Goal: Task Accomplishment & Management: Manage account settings

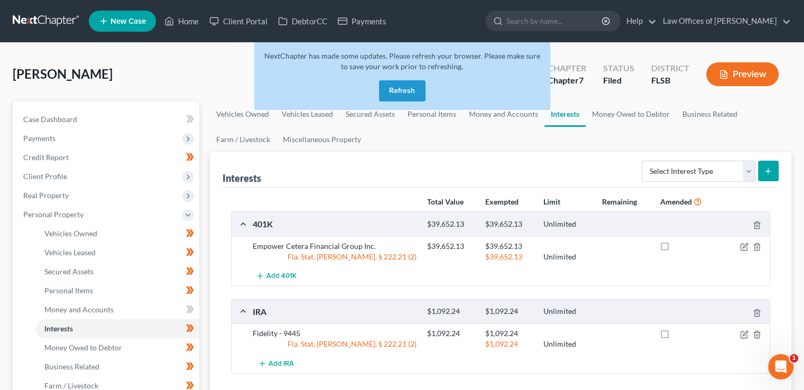
click at [396, 89] on button "Refresh" at bounding box center [402, 90] width 47 height 21
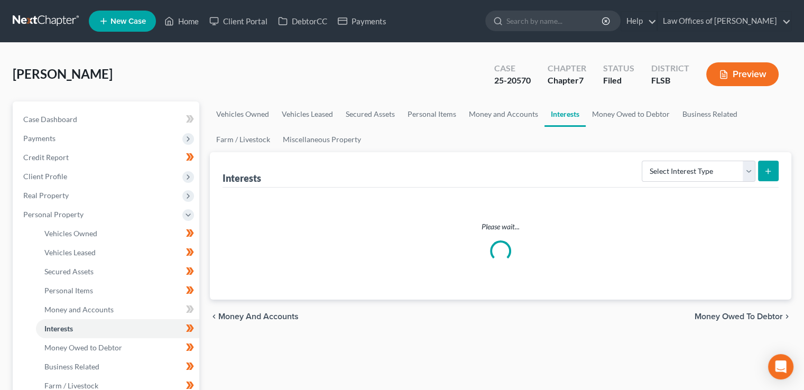
click at [548, 22] on input "search" at bounding box center [554, 21] width 97 height 20
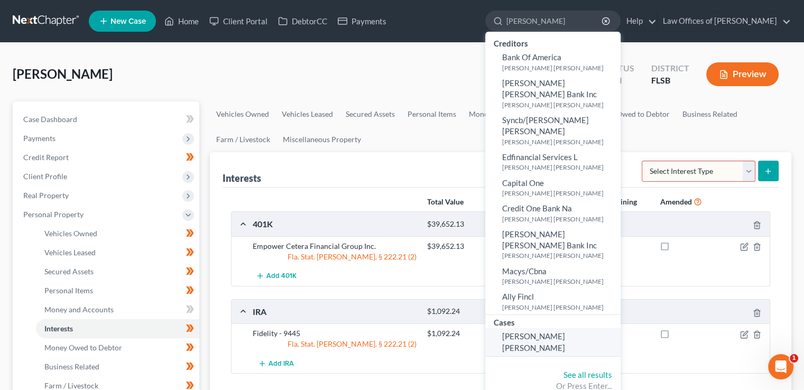
type input "[PERSON_NAME]"
click at [541, 331] on span "[PERSON_NAME] [PERSON_NAME]" at bounding box center [533, 341] width 63 height 21
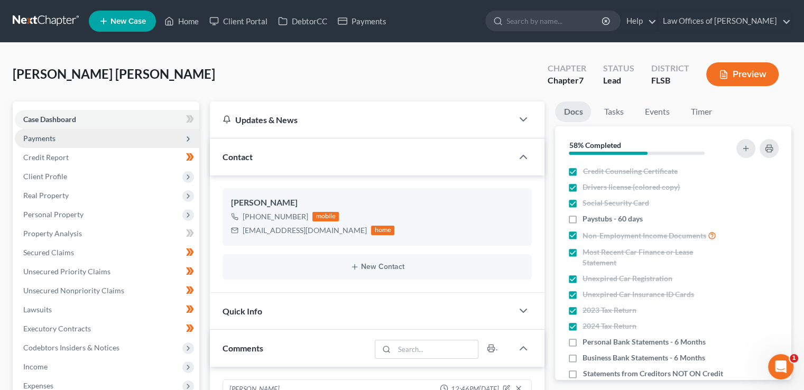
click at [43, 137] on span "Payments" at bounding box center [39, 138] width 32 height 9
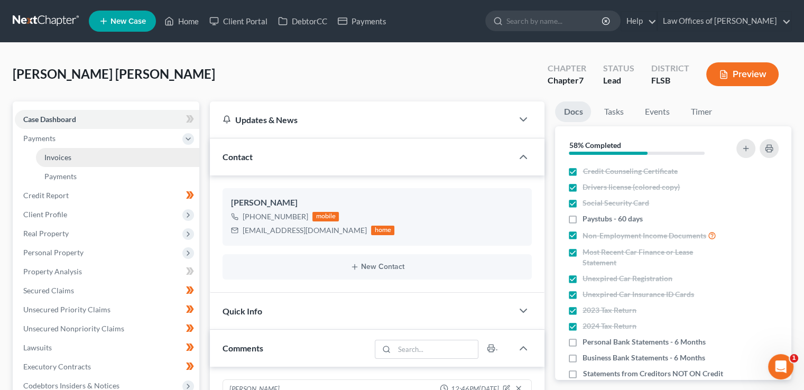
click at [55, 149] on link "Invoices" at bounding box center [117, 157] width 163 height 19
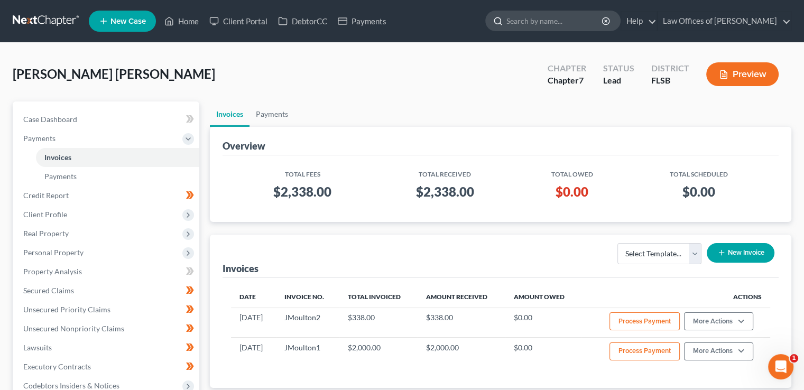
click at [545, 24] on input "search" at bounding box center [554, 21] width 97 height 20
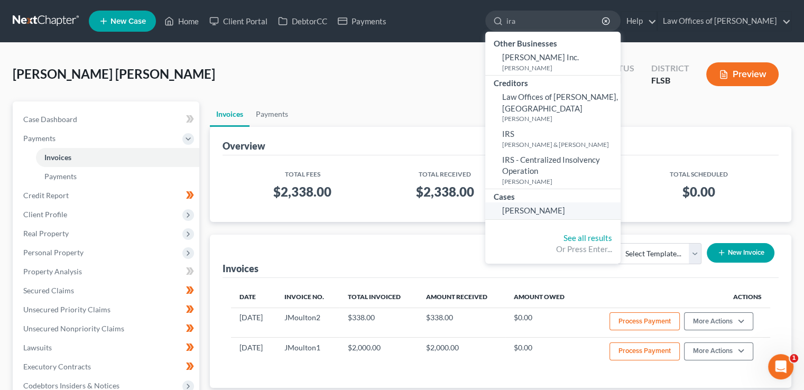
type input "ira"
click at [548, 206] on span "[PERSON_NAME]" at bounding box center [533, 211] width 63 height 10
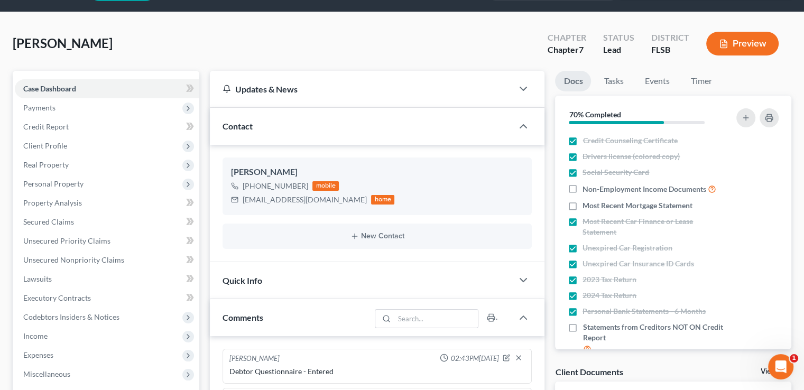
scroll to position [35, 0]
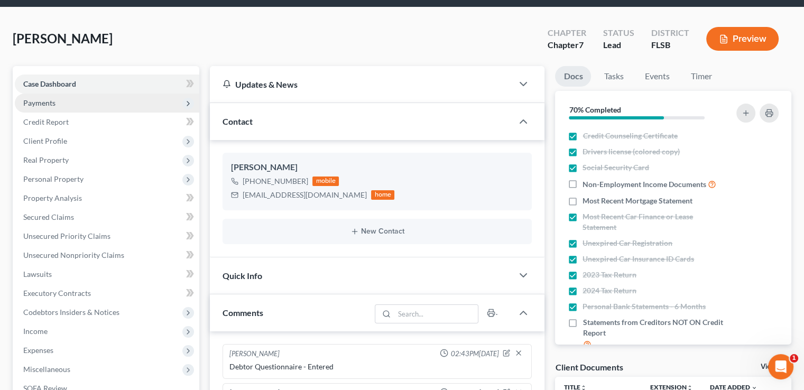
click at [46, 104] on span "Payments" at bounding box center [39, 102] width 32 height 9
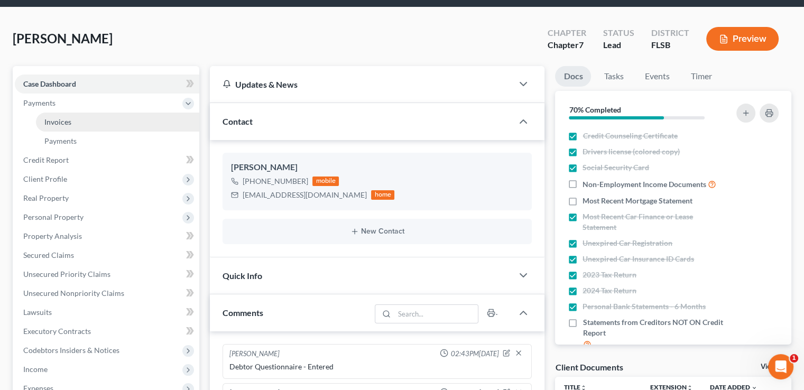
click at [57, 117] on span "Invoices" at bounding box center [57, 121] width 27 height 9
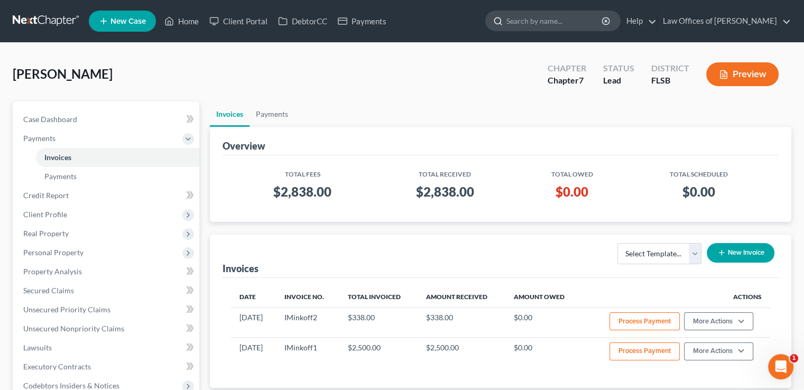
click at [557, 20] on input "search" at bounding box center [554, 21] width 97 height 20
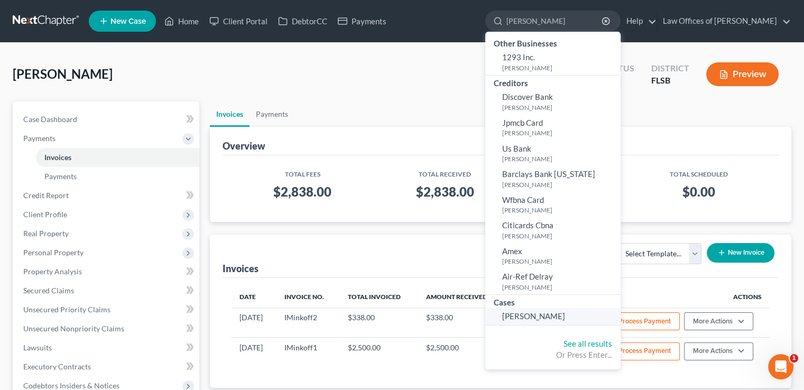
type input "[PERSON_NAME]"
click at [543, 311] on span "[PERSON_NAME]" at bounding box center [533, 316] width 63 height 10
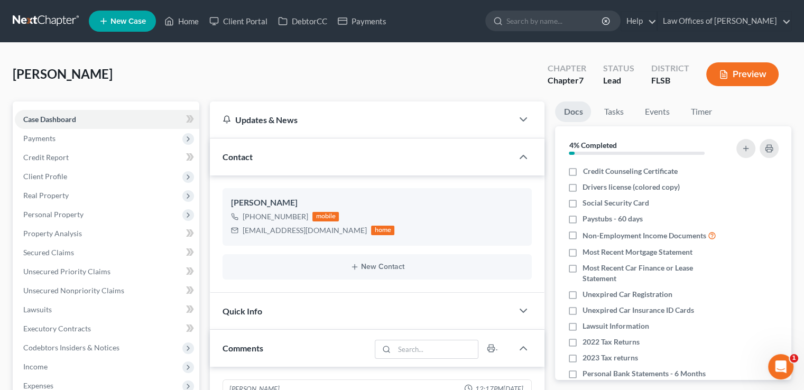
scroll to position [55, 0]
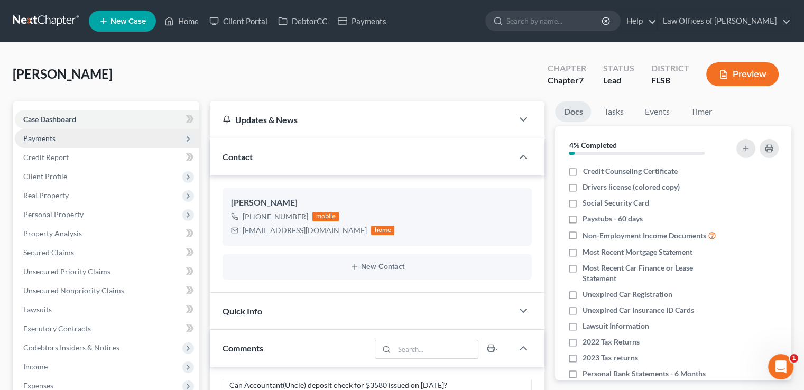
click at [56, 132] on span "Payments" at bounding box center [107, 138] width 184 height 19
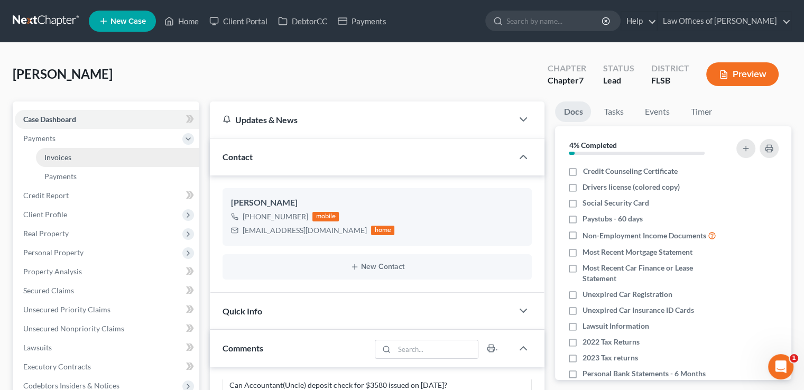
click at [61, 158] on span "Invoices" at bounding box center [57, 157] width 27 height 9
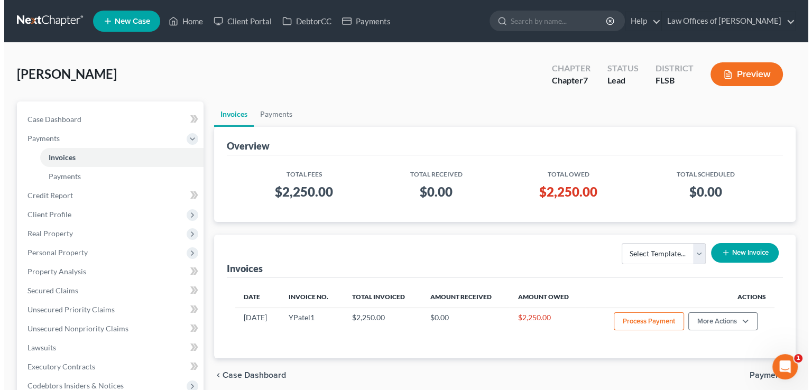
scroll to position [64, 0]
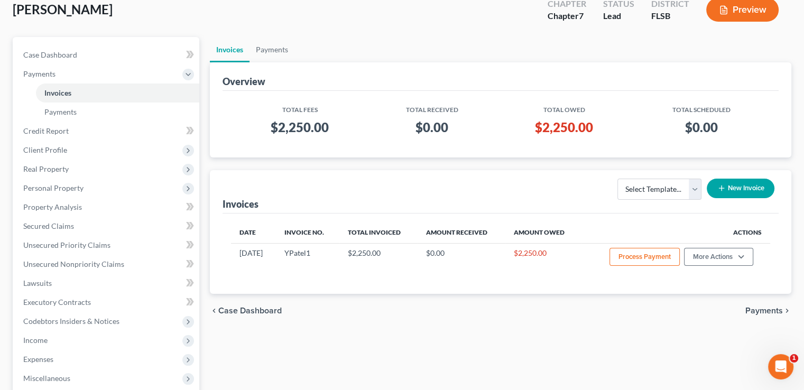
click at [734, 187] on button "New Invoice" at bounding box center [741, 189] width 68 height 20
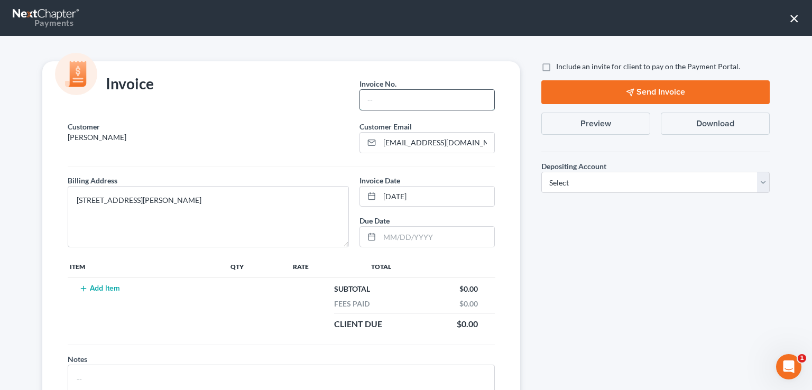
click at [376, 106] on input "text" at bounding box center [427, 100] width 134 height 20
type input "y"
type input "YPatel2"
click at [103, 286] on button "Add Item" at bounding box center [99, 288] width 47 height 8
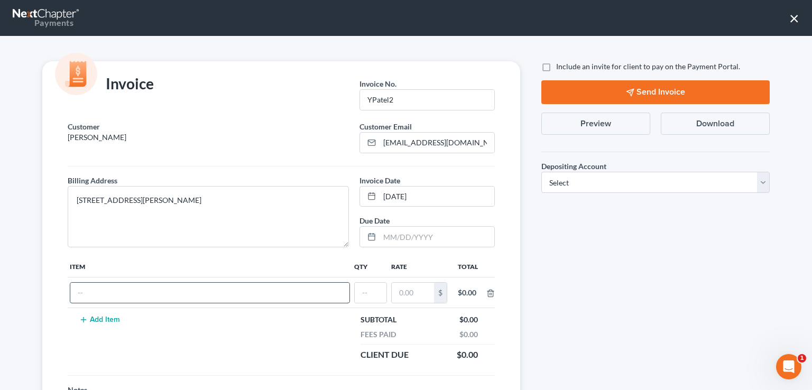
click at [100, 292] on input "text" at bounding box center [209, 293] width 279 height 20
type input "Chapter 7 Filing Fee"
click at [374, 291] on input "text" at bounding box center [371, 293] width 32 height 20
type input "1"
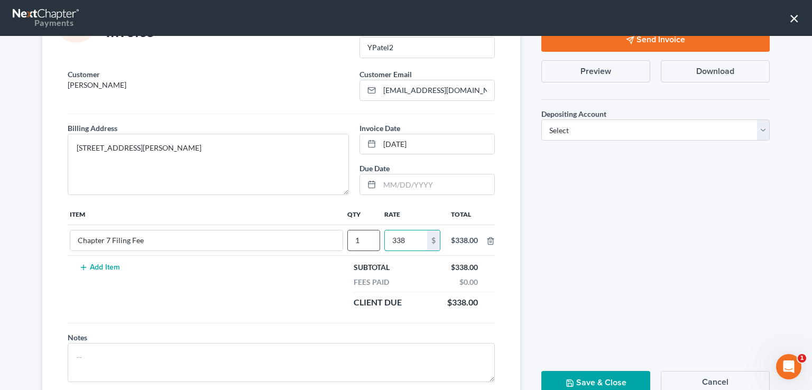
scroll to position [54, 0]
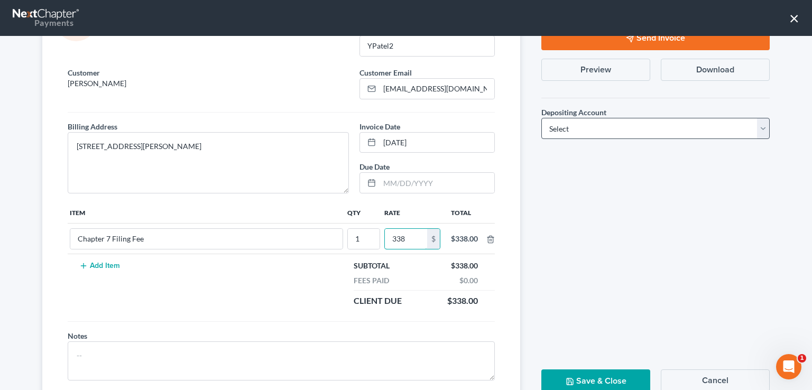
type input "338"
click at [599, 127] on select "Select Operation Trust" at bounding box center [655, 128] width 228 height 21
click at [541, 118] on select "Select Operation Trust" at bounding box center [655, 128] width 228 height 21
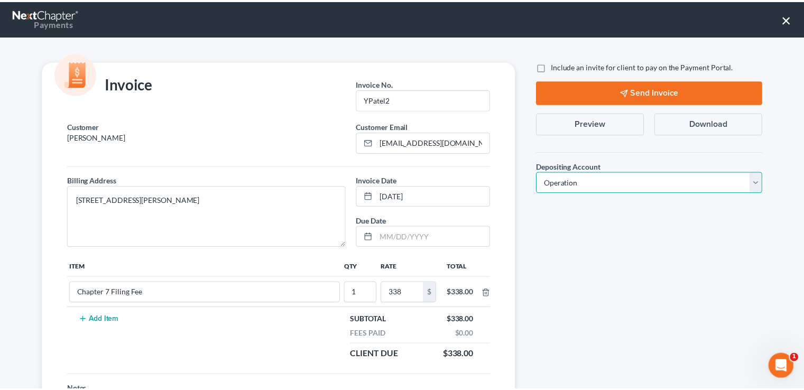
scroll to position [89, 0]
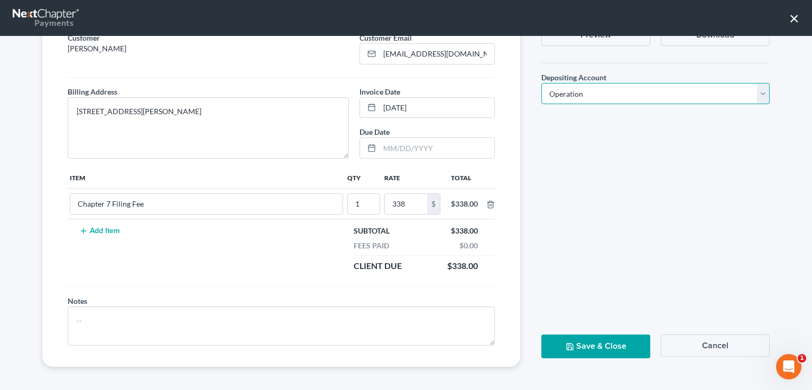
click at [573, 90] on select "Select Operation Trust" at bounding box center [655, 93] width 228 height 21
select select "1"
click at [541, 83] on select "Select Operation Trust" at bounding box center [655, 93] width 228 height 21
click at [586, 342] on button "Save & Close" at bounding box center [595, 347] width 109 height 24
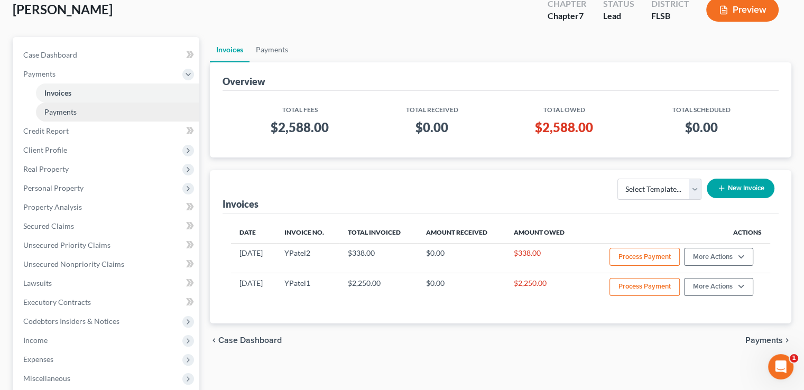
click at [79, 117] on link "Payments" at bounding box center [117, 112] width 163 height 19
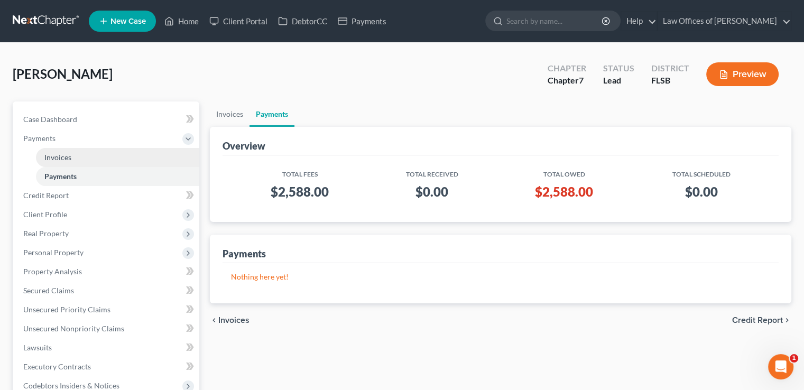
click at [68, 157] on span "Invoices" at bounding box center [57, 157] width 27 height 9
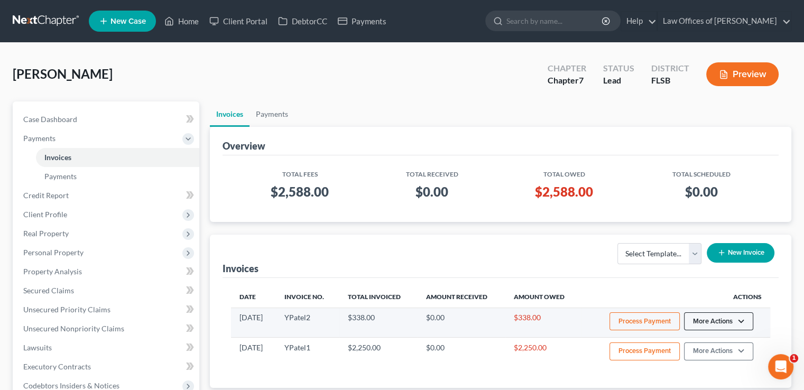
click at [705, 316] on button "More Actions" at bounding box center [718, 321] width 69 height 18
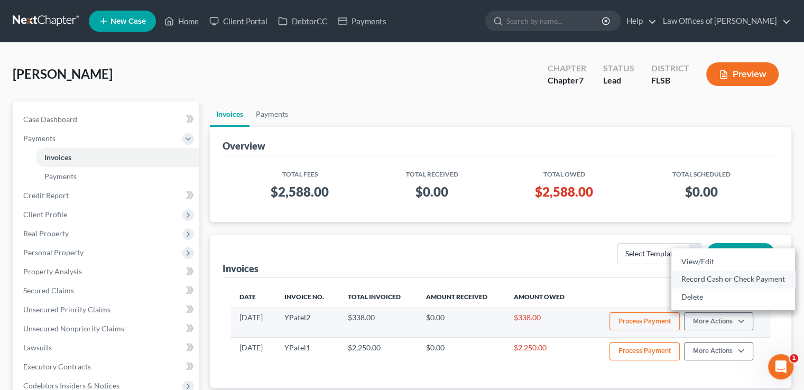
click at [700, 282] on link "Record Cash or Check Payment" at bounding box center [733, 279] width 124 height 18
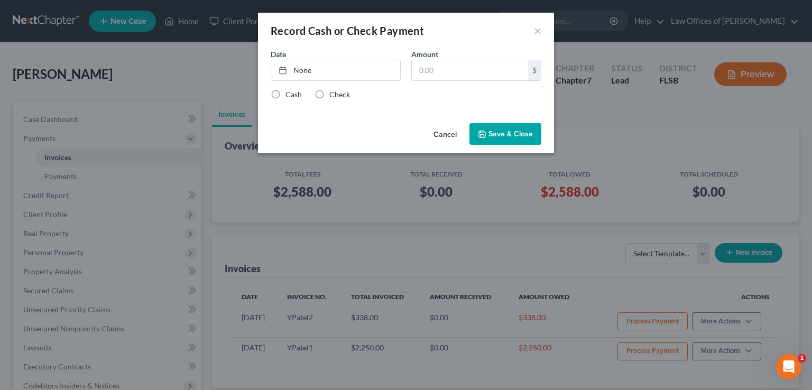
click at [329, 94] on label "Check" at bounding box center [339, 94] width 21 height 11
click at [334, 94] on input "Check" at bounding box center [337, 92] width 7 height 7
radio input "true"
click at [293, 67] on link "[DATE]" at bounding box center [335, 70] width 129 height 20
click at [332, 72] on link "[DATE]" at bounding box center [335, 70] width 129 height 20
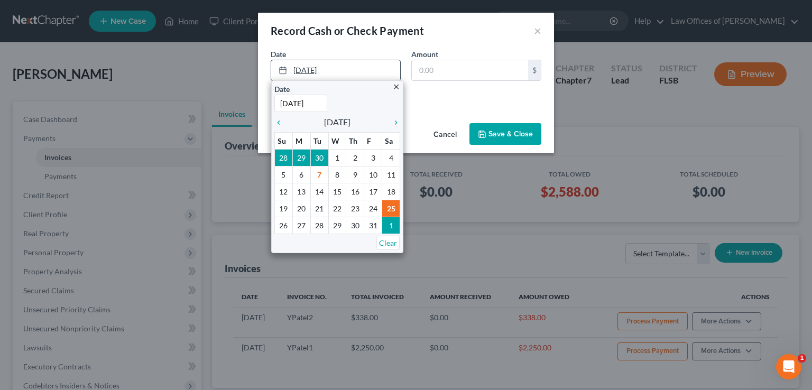
click at [335, 71] on link "[DATE]" at bounding box center [335, 70] width 129 height 20
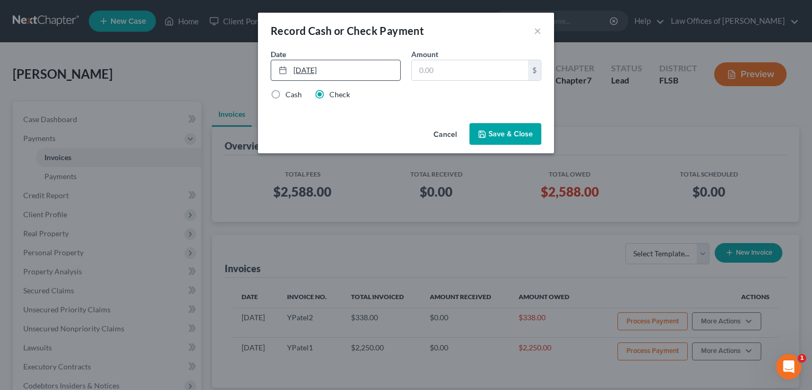
click at [335, 71] on link "[DATE]" at bounding box center [335, 70] width 129 height 20
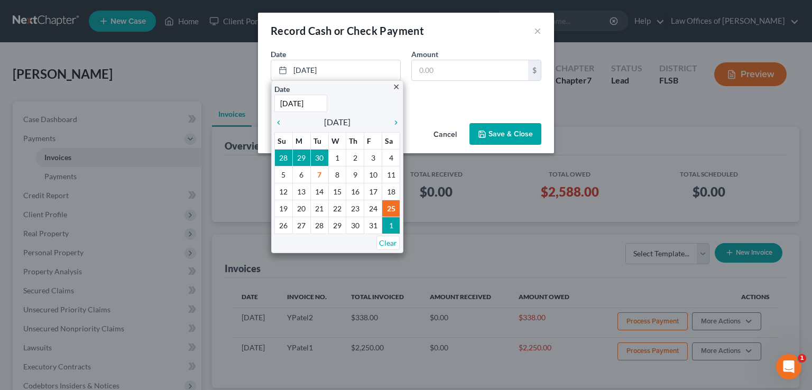
click at [325, 103] on input "[DATE]" at bounding box center [300, 103] width 53 height 17
type input "[DATE]"
click at [335, 102] on div "Date [DATE] Time 12:00 AM" at bounding box center [337, 98] width 126 height 29
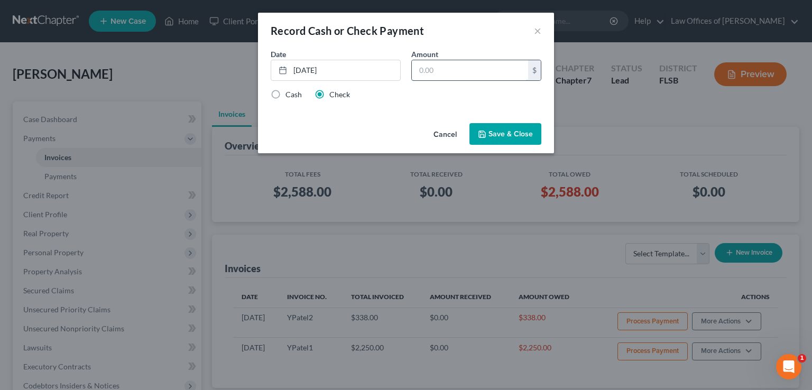
click at [444, 71] on input "text" at bounding box center [470, 70] width 116 height 20
type input "338"
click at [525, 131] on button "Save & Close" at bounding box center [505, 134] width 72 height 22
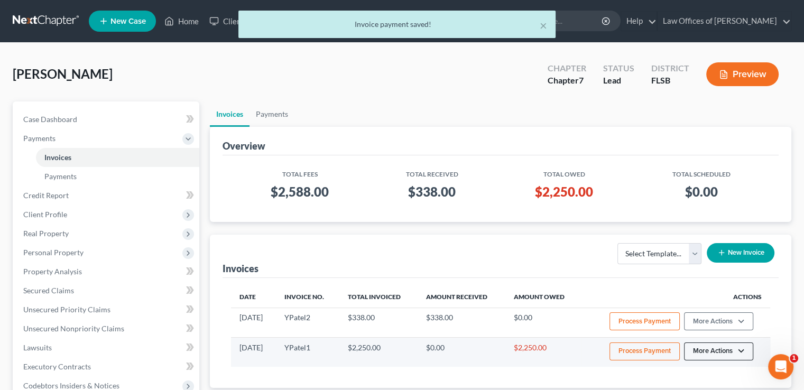
click at [716, 354] on button "More Actions" at bounding box center [718, 351] width 69 height 18
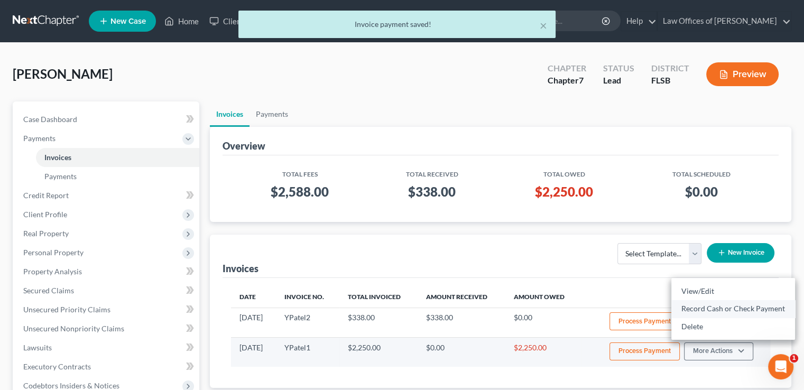
click at [714, 307] on link "Record Cash or Check Payment" at bounding box center [733, 309] width 124 height 18
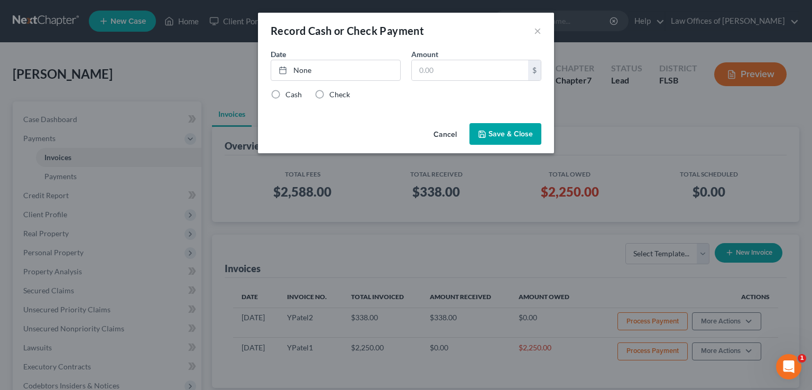
click at [329, 92] on label "Check" at bounding box center [339, 94] width 21 height 11
click at [334, 92] on input "Check" at bounding box center [337, 92] width 7 height 7
radio input "true"
click at [304, 73] on link "[DATE]" at bounding box center [335, 70] width 129 height 20
click at [327, 70] on link "[DATE]" at bounding box center [335, 70] width 129 height 20
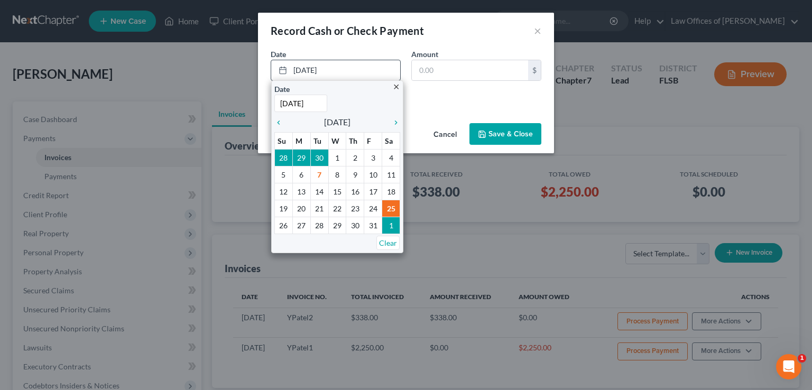
click at [323, 104] on input "[DATE]" at bounding box center [300, 103] width 53 height 17
type input "[DATE]"
click at [364, 100] on div "Date [DATE] Time 12:00 AM" at bounding box center [337, 98] width 126 height 29
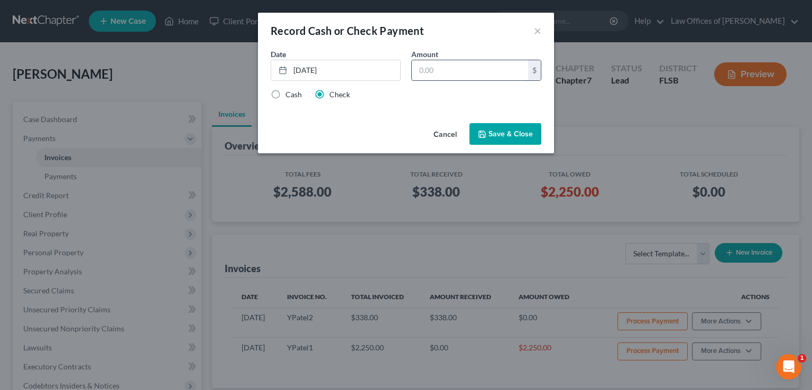
click at [444, 78] on input "text" at bounding box center [470, 70] width 116 height 20
type input "2,250"
click at [507, 135] on button "Save & Close" at bounding box center [505, 134] width 72 height 22
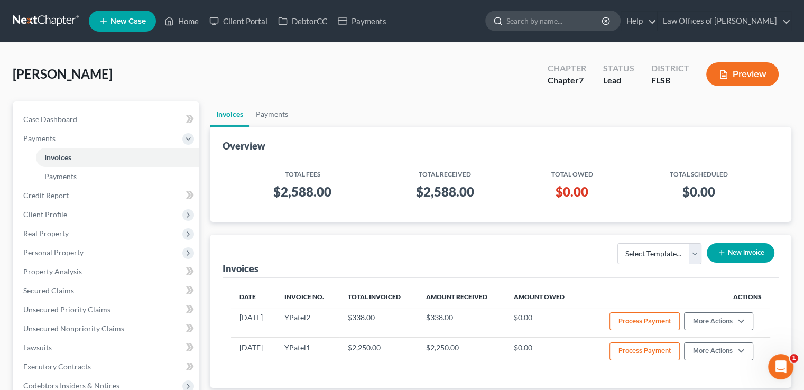
click at [540, 19] on input "search" at bounding box center [554, 21] width 97 height 20
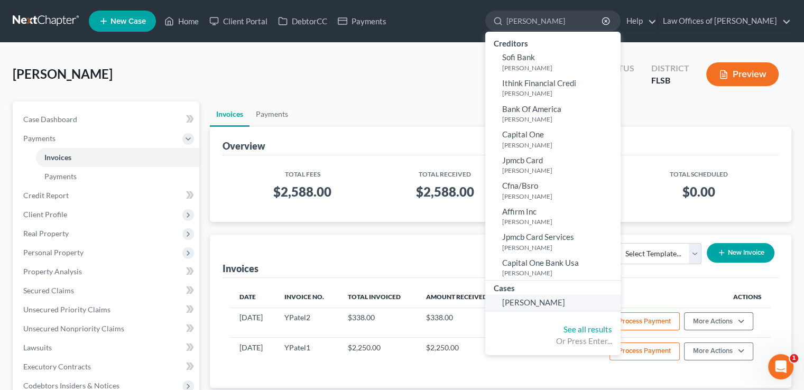
type input "[PERSON_NAME]"
click at [529, 303] on span "[PERSON_NAME]" at bounding box center [533, 303] width 63 height 10
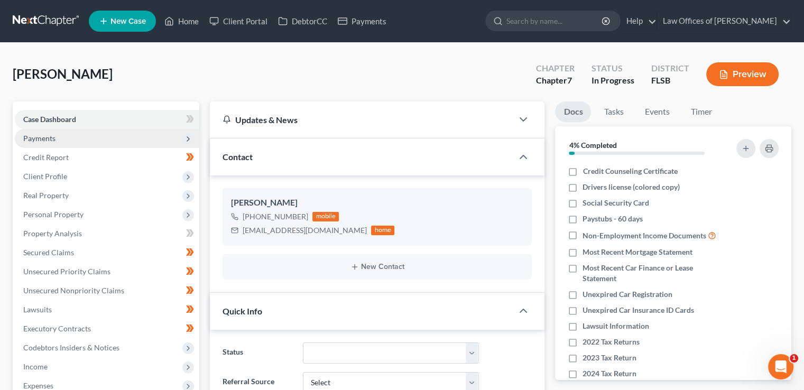
click at [66, 141] on span "Payments" at bounding box center [107, 138] width 184 height 19
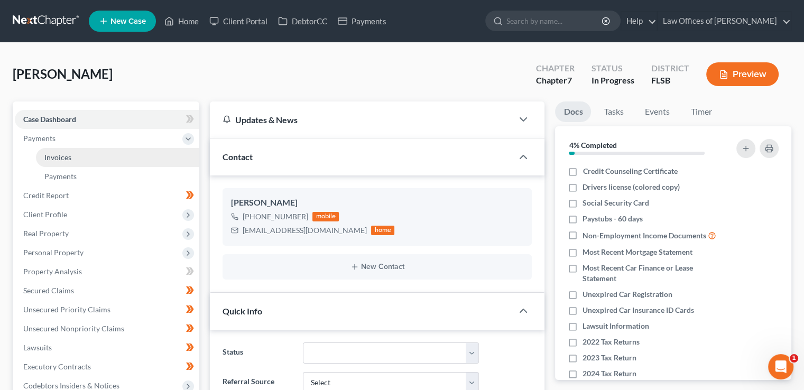
click at [73, 151] on link "Invoices" at bounding box center [117, 157] width 163 height 19
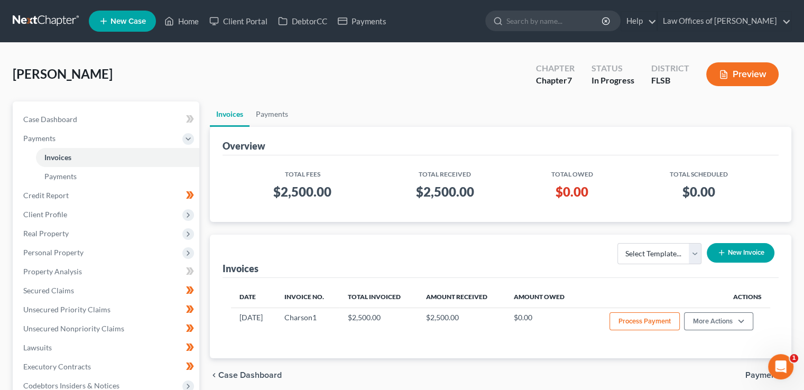
click at [571, 39] on nav "Home New Case Client Portal DebtorCC Payments Law Offices of [PERSON_NAME] Farb…" at bounding box center [402, 21] width 804 height 42
click at [560, 8] on ul "New Case Home Client Portal DebtorCC Payments - No Result - See all results Or …" at bounding box center [440, 20] width 702 height 27
click at [559, 23] on input "search" at bounding box center [554, 21] width 97 height 20
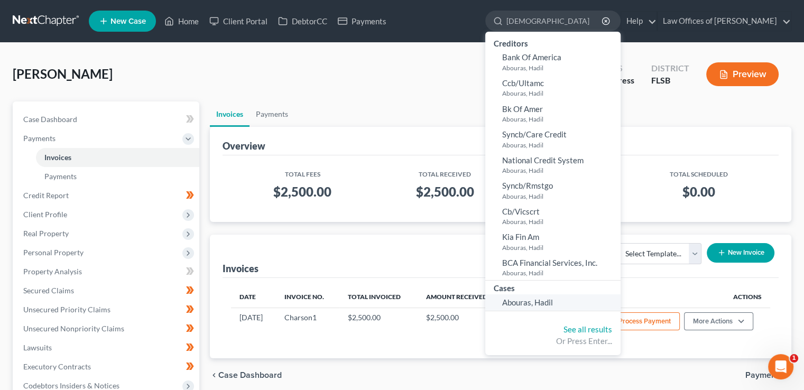
type input "[DEMOGRAPHIC_DATA]"
click at [539, 303] on span "Abouras, Hadil" at bounding box center [527, 303] width 51 height 10
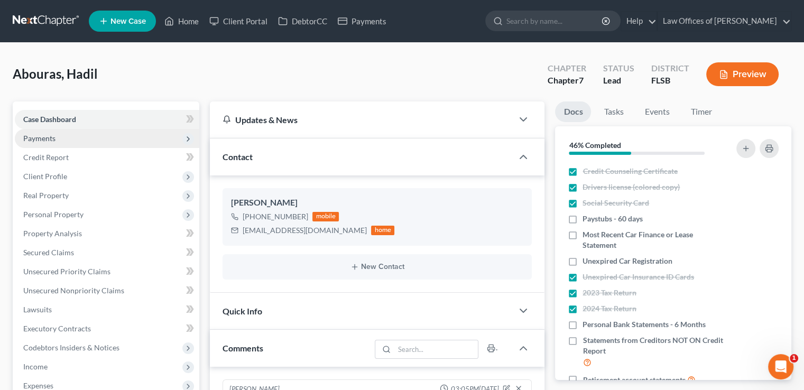
click at [63, 138] on span "Payments" at bounding box center [107, 138] width 184 height 19
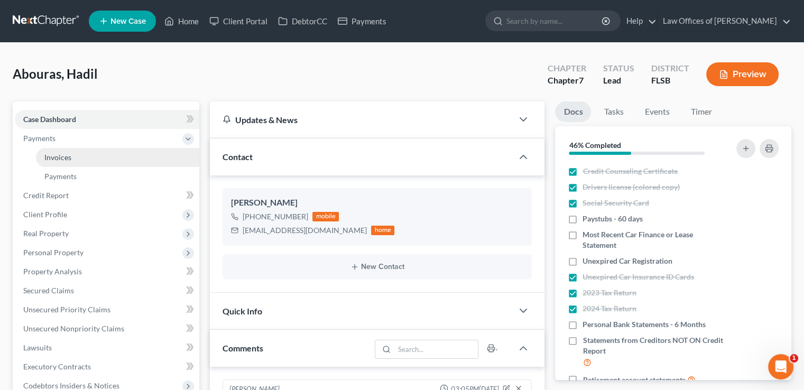
click at [71, 154] on link "Invoices" at bounding box center [117, 157] width 163 height 19
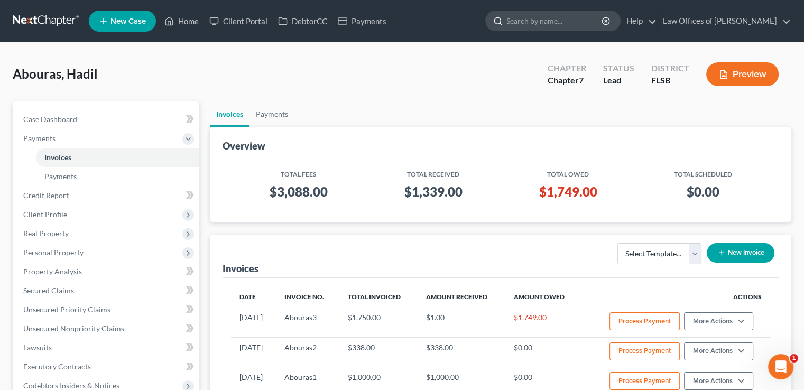
click at [541, 21] on input "search" at bounding box center [554, 21] width 97 height 20
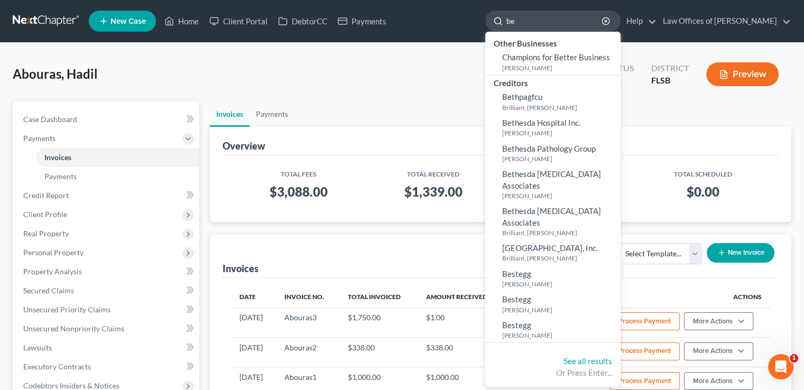
type input "b"
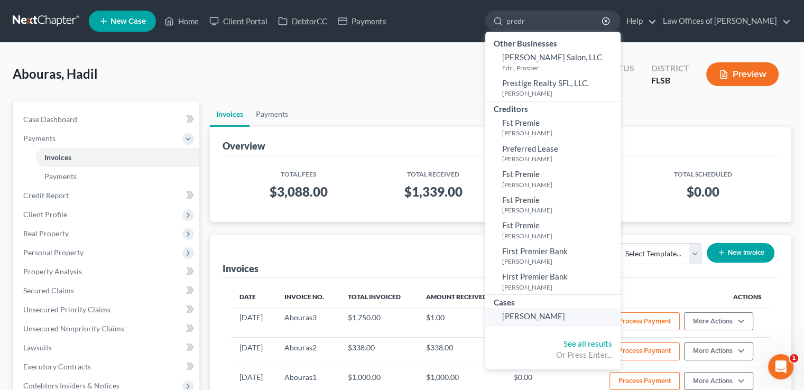
type input "predr"
click at [558, 320] on span "[PERSON_NAME]" at bounding box center [533, 316] width 63 height 10
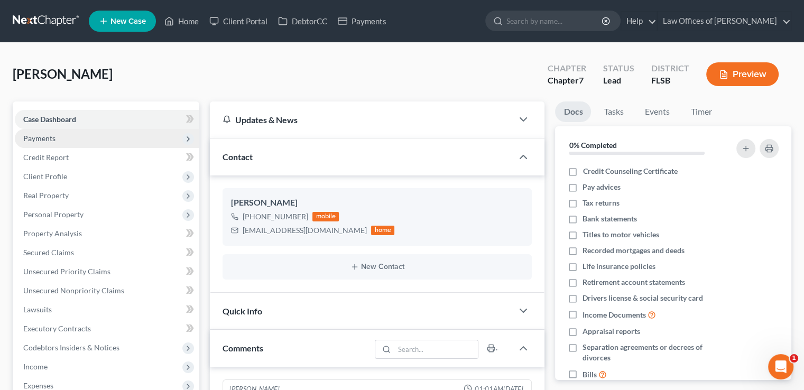
scroll to position [70, 0]
click at [64, 137] on span "Payments" at bounding box center [107, 138] width 184 height 19
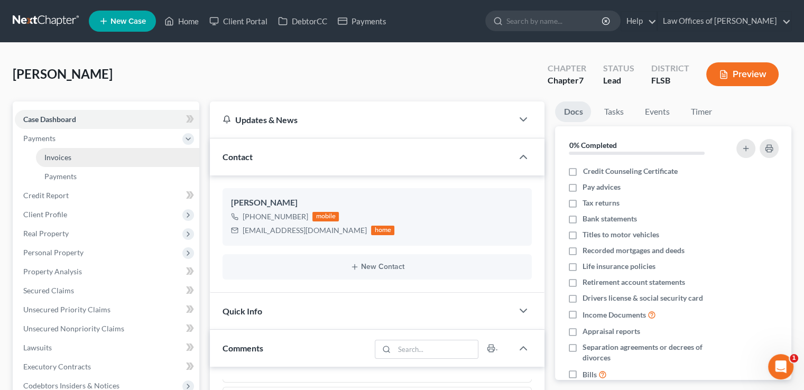
click at [74, 155] on link "Invoices" at bounding box center [117, 157] width 163 height 19
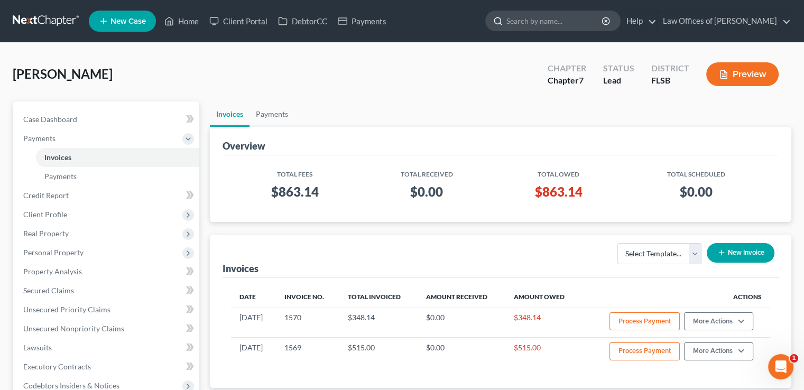
click at [576, 30] on input "search" at bounding box center [554, 21] width 97 height 20
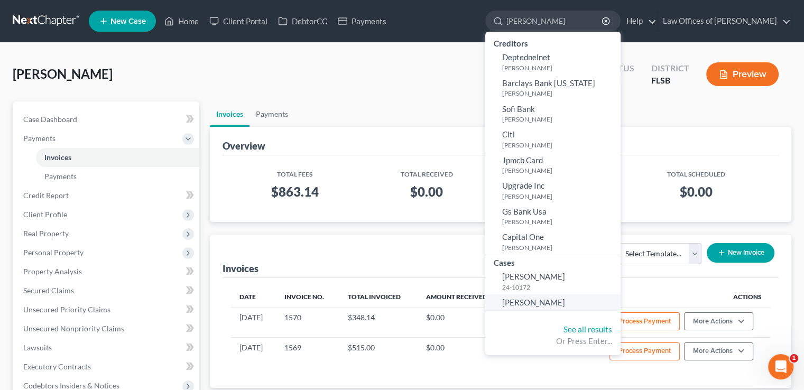
type input "[PERSON_NAME]"
click at [538, 306] on span "[PERSON_NAME]" at bounding box center [533, 303] width 63 height 10
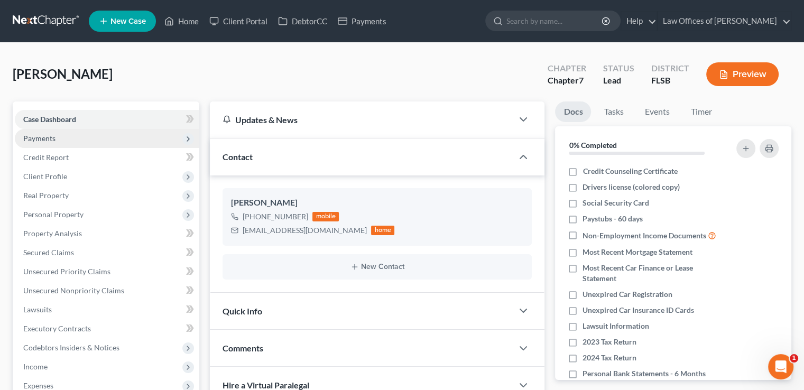
click at [45, 141] on span "Payments" at bounding box center [39, 138] width 32 height 9
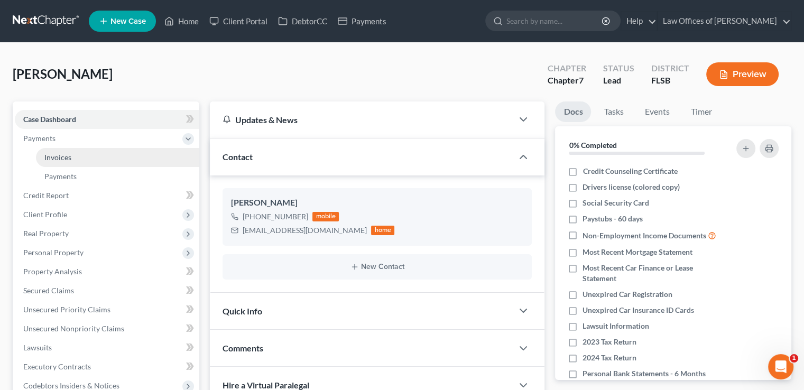
click at [67, 155] on span "Invoices" at bounding box center [57, 157] width 27 height 9
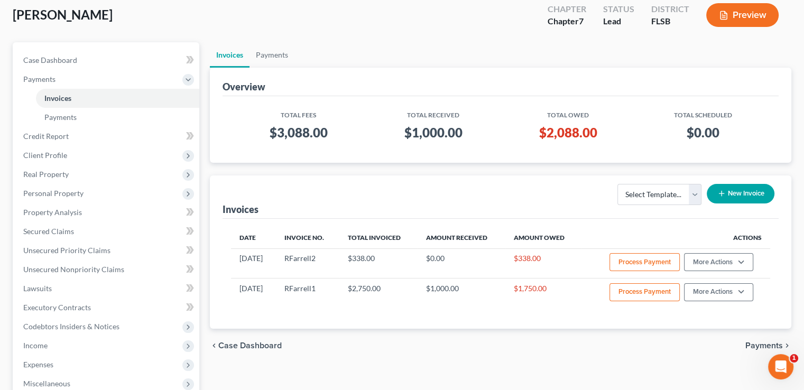
scroll to position [61, 0]
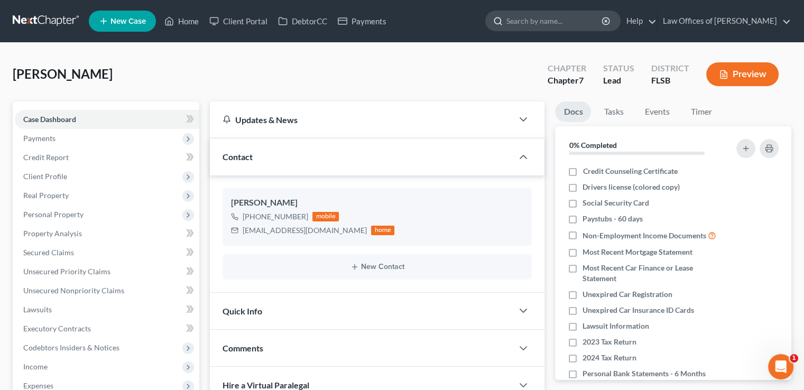
click at [537, 21] on input "search" at bounding box center [554, 21] width 97 height 20
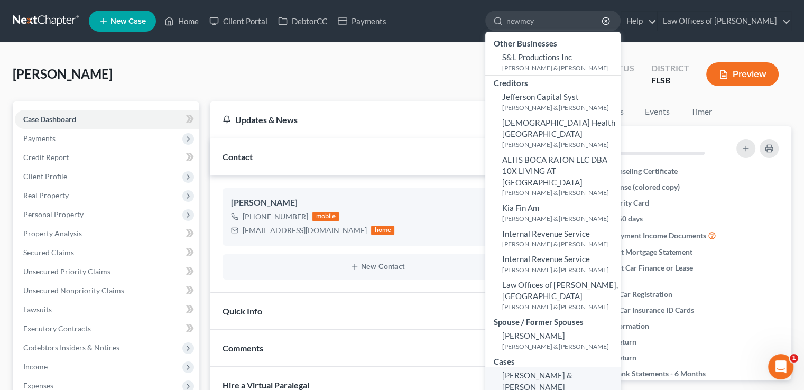
type input "newmey"
click at [558, 370] on span "[PERSON_NAME] & [PERSON_NAME]" at bounding box center [537, 380] width 70 height 21
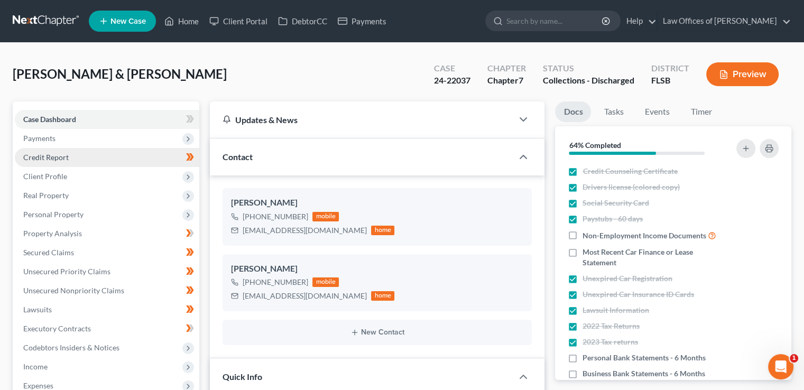
scroll to position [362, 0]
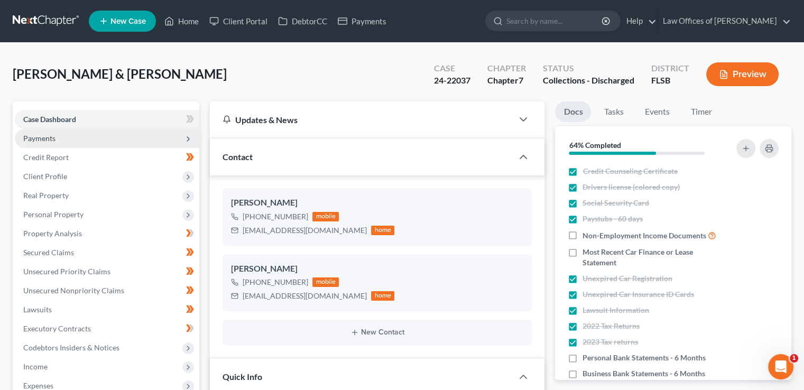
click at [62, 140] on span "Payments" at bounding box center [107, 138] width 184 height 19
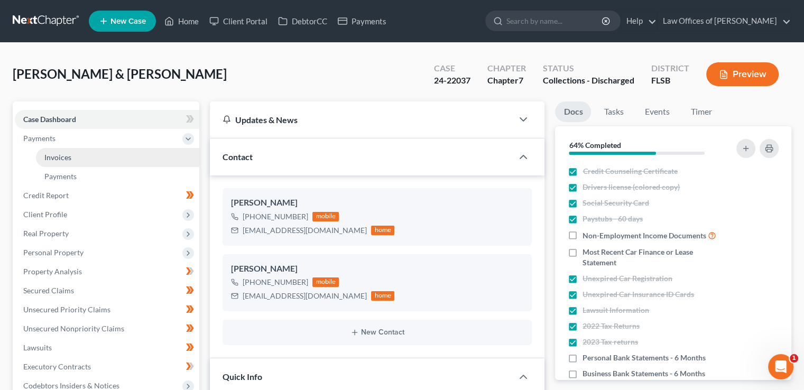
click at [79, 156] on link "Invoices" at bounding box center [117, 157] width 163 height 19
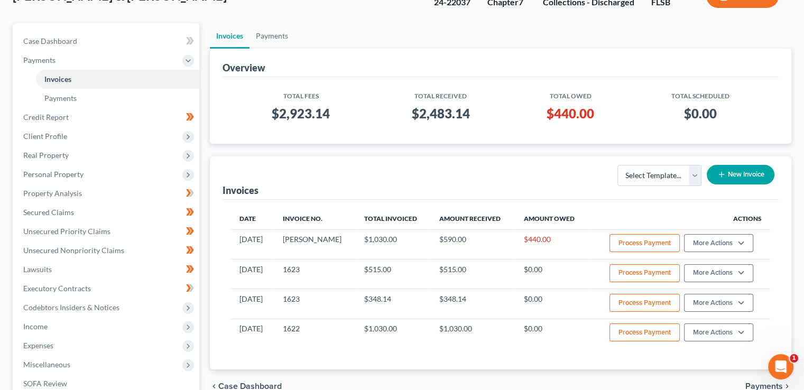
scroll to position [79, 0]
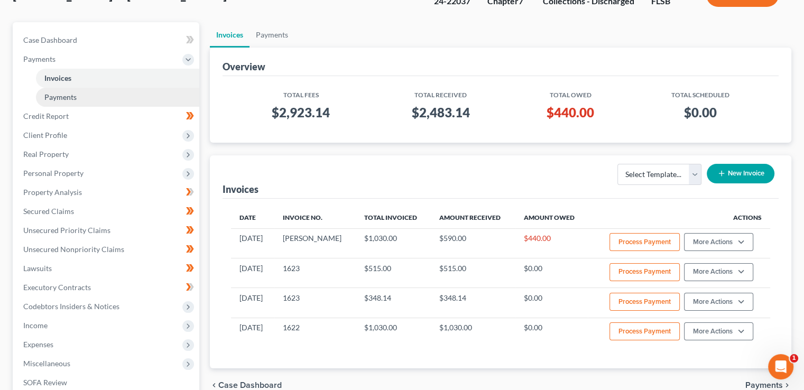
click at [100, 102] on link "Payments" at bounding box center [117, 97] width 163 height 19
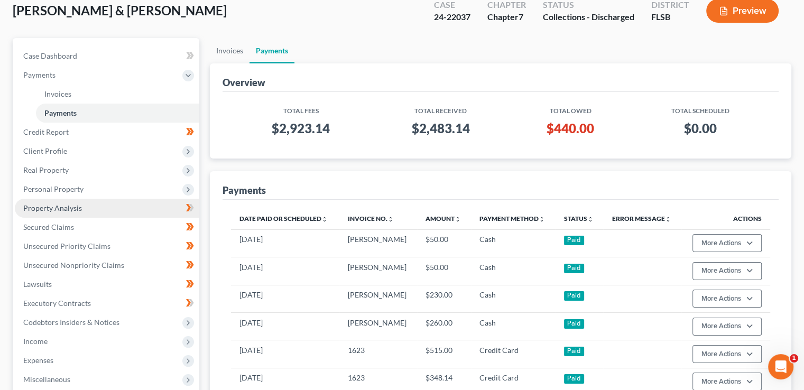
scroll to position [63, 0]
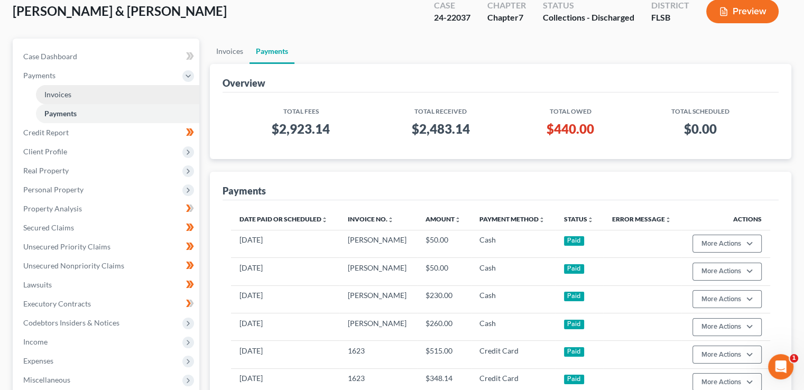
click at [99, 98] on link "Invoices" at bounding box center [117, 94] width 163 height 19
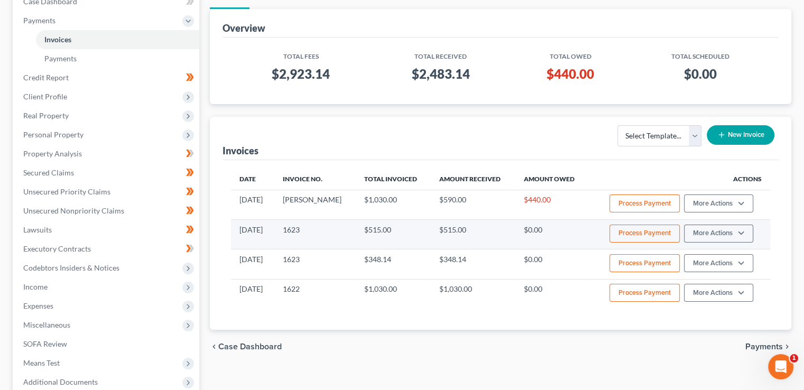
scroll to position [118, 0]
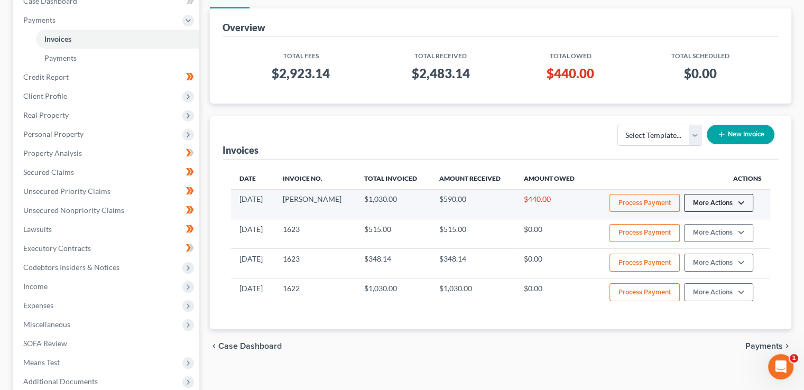
click at [710, 200] on button "More Actions" at bounding box center [718, 203] width 69 height 18
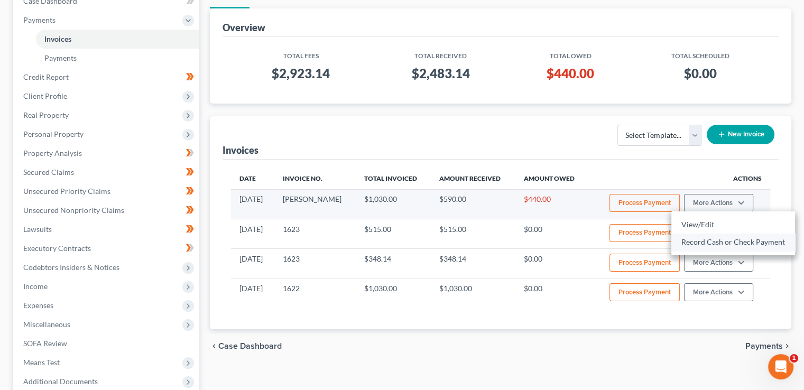
click at [718, 237] on link "Record Cash or Check Payment" at bounding box center [733, 242] width 124 height 18
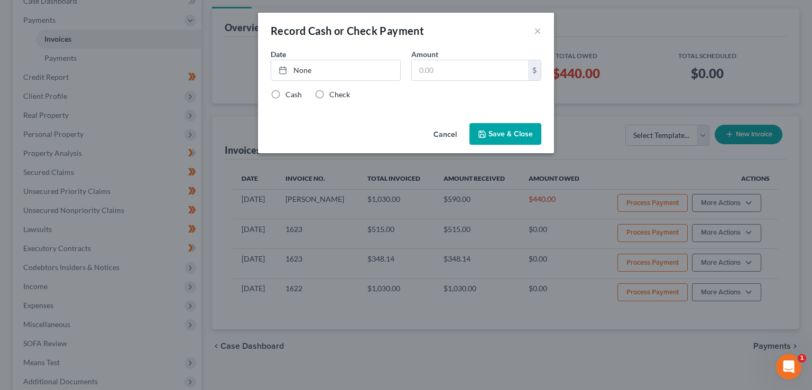
click at [285, 91] on label "Cash" at bounding box center [293, 94] width 16 height 11
click at [290, 91] on input "Cash" at bounding box center [293, 92] width 7 height 7
radio input "true"
type input "[DATE]"
click at [296, 71] on link "[DATE]" at bounding box center [335, 70] width 129 height 20
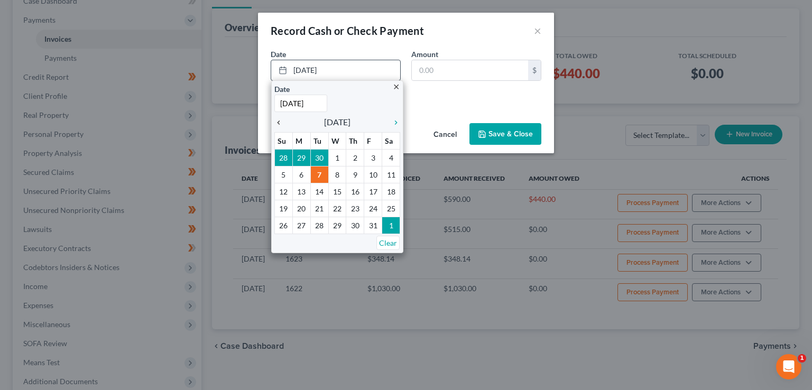
click at [283, 120] on icon "chevron_left" at bounding box center [281, 122] width 14 height 8
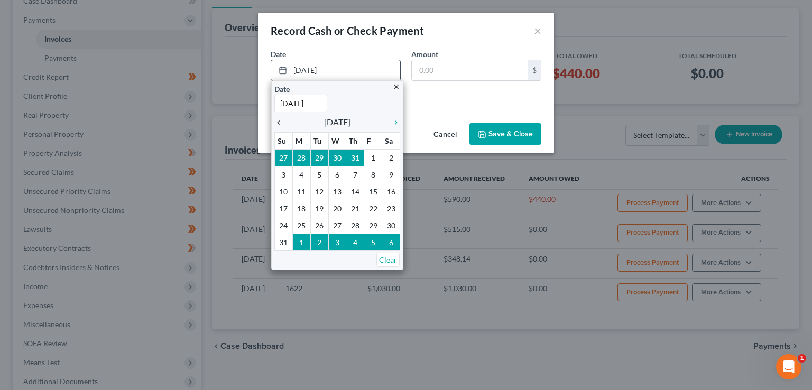
click at [283, 120] on icon "chevron_left" at bounding box center [281, 122] width 14 height 8
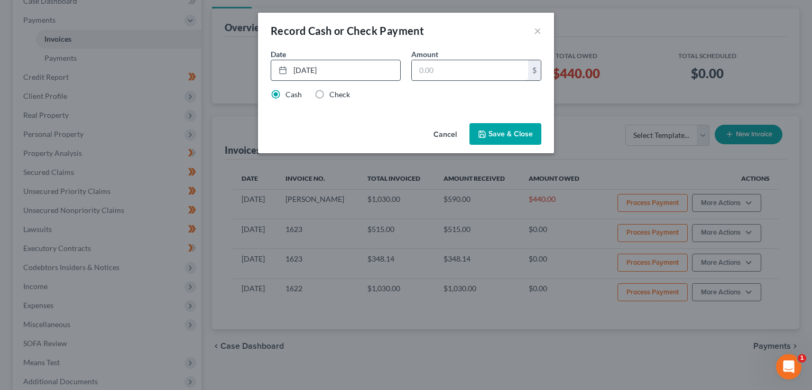
click at [448, 75] on input "text" at bounding box center [470, 70] width 116 height 20
type input "50"
click at [495, 139] on button "Save & Close" at bounding box center [505, 134] width 72 height 22
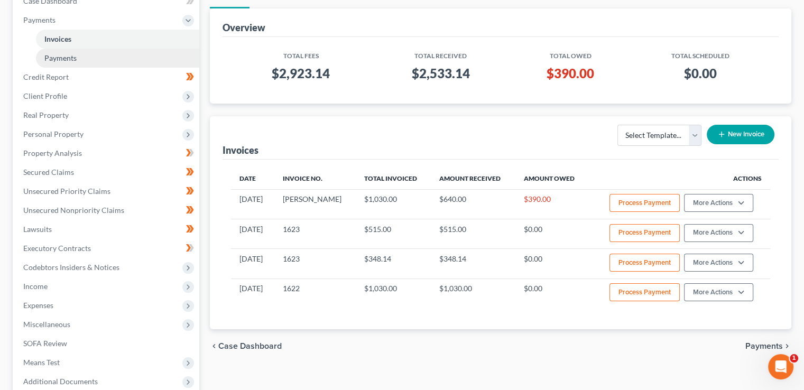
click at [70, 55] on span "Payments" at bounding box center [60, 57] width 32 height 9
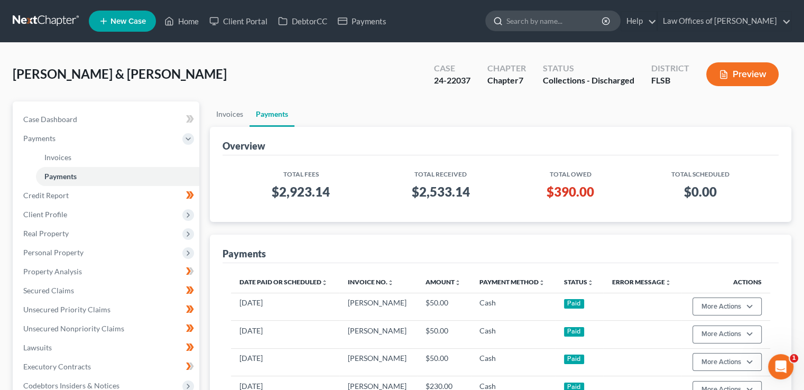
click at [540, 24] on input "search" at bounding box center [554, 21] width 97 height 20
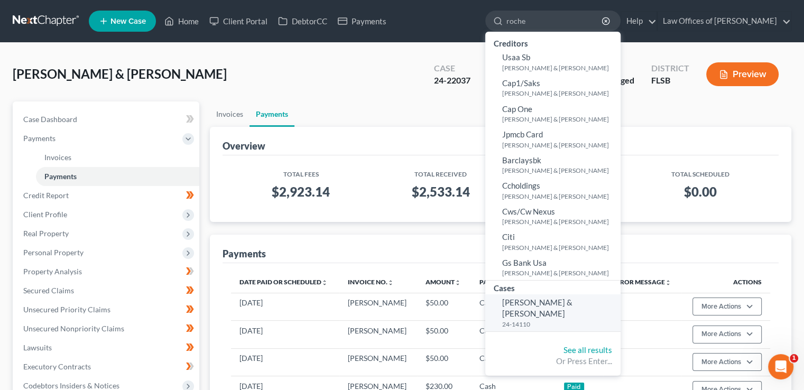
type input "roche"
click at [548, 304] on span "[PERSON_NAME] & [PERSON_NAME]" at bounding box center [537, 308] width 70 height 21
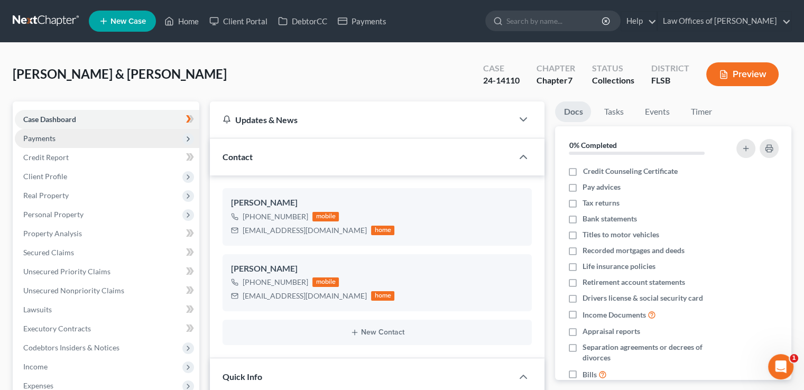
click at [57, 135] on span "Payments" at bounding box center [107, 138] width 184 height 19
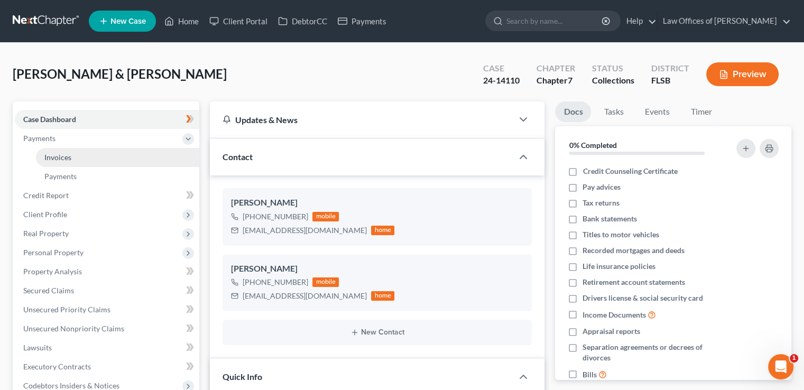
click at [71, 156] on link "Invoices" at bounding box center [117, 157] width 163 height 19
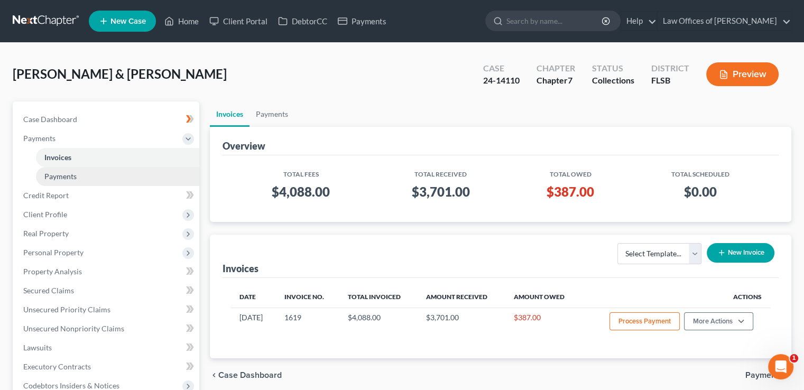
click at [66, 176] on span "Payments" at bounding box center [60, 176] width 32 height 9
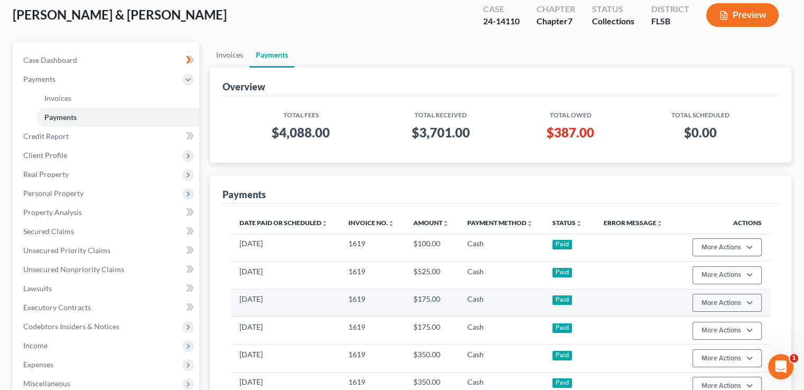
scroll to position [54, 0]
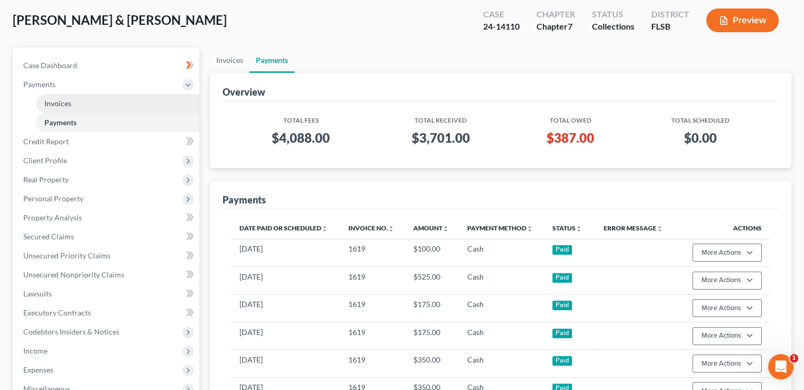
click at [104, 105] on link "Invoices" at bounding box center [117, 103] width 163 height 19
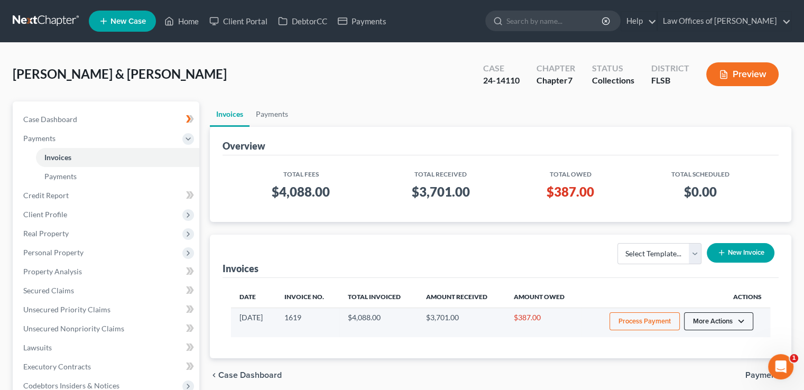
click at [728, 316] on button "More Actions" at bounding box center [718, 321] width 69 height 18
click at [710, 358] on link "Record Cash or Check Payment" at bounding box center [733, 360] width 124 height 18
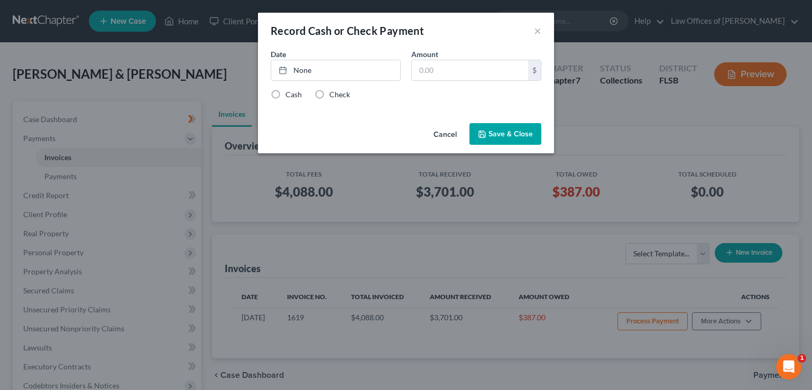
click at [284, 93] on div "Cash" at bounding box center [286, 94] width 31 height 11
click at [285, 94] on label "Cash" at bounding box center [293, 94] width 16 height 11
click at [290, 94] on input "Cash" at bounding box center [293, 92] width 7 height 7
radio input "true"
type input "[DATE]"
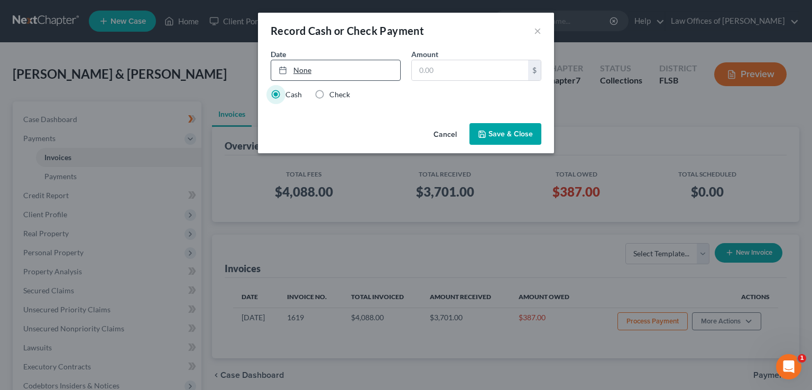
click at [304, 71] on link "None" at bounding box center [335, 70] width 129 height 20
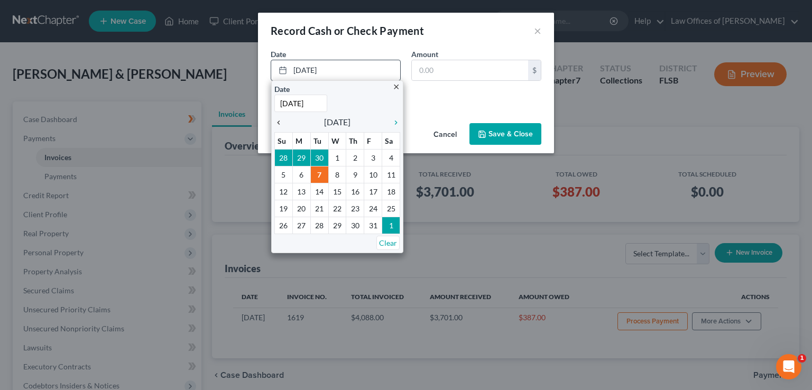
click at [278, 121] on icon "chevron_left" at bounding box center [281, 122] width 14 height 8
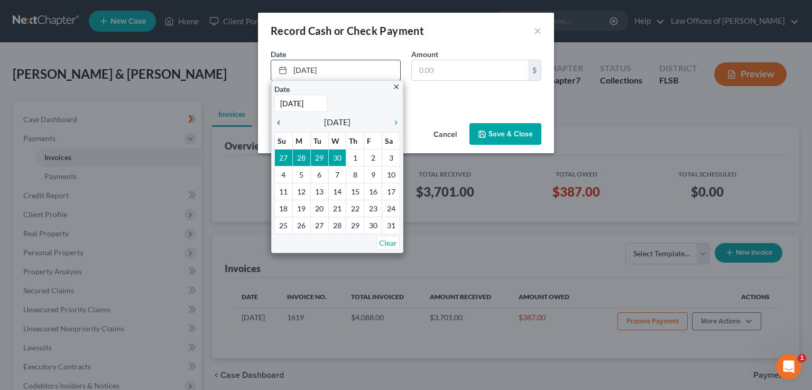
click at [278, 121] on icon "chevron_left" at bounding box center [281, 122] width 14 height 8
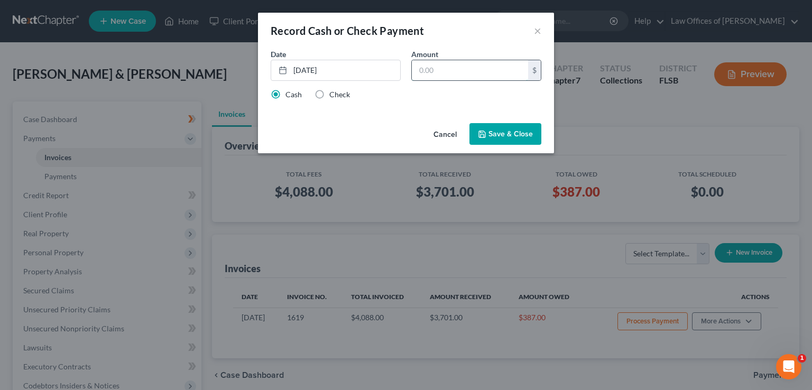
click at [461, 73] on input "text" at bounding box center [470, 70] width 116 height 20
type input "490"
click at [498, 133] on button "Save & Close" at bounding box center [505, 134] width 72 height 22
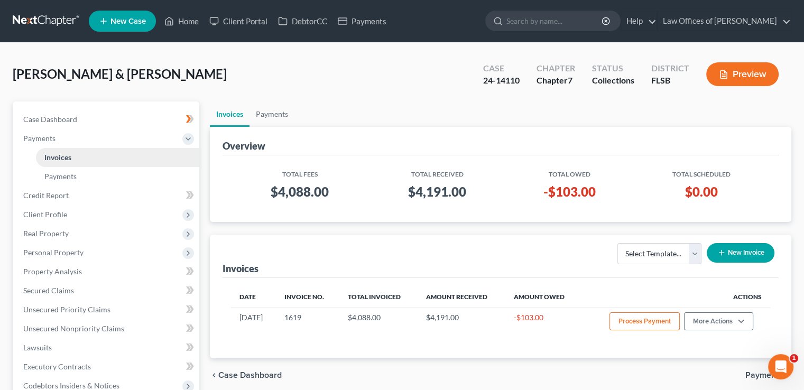
click at [78, 154] on link "Invoices" at bounding box center [117, 157] width 163 height 19
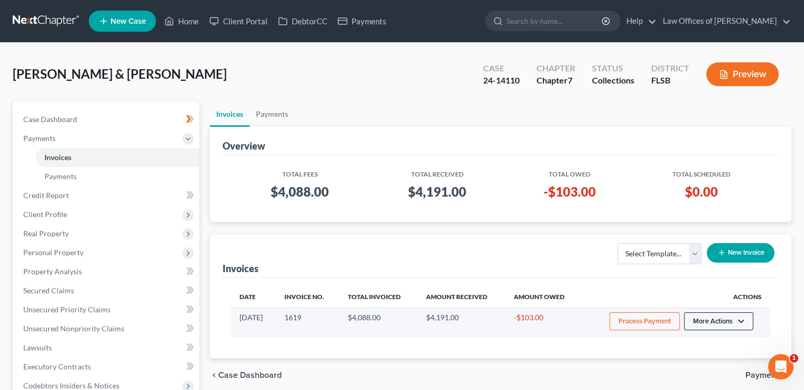
click at [720, 325] on button "More Actions" at bounding box center [718, 321] width 69 height 18
click at [701, 343] on link "View/Edit" at bounding box center [733, 343] width 124 height 18
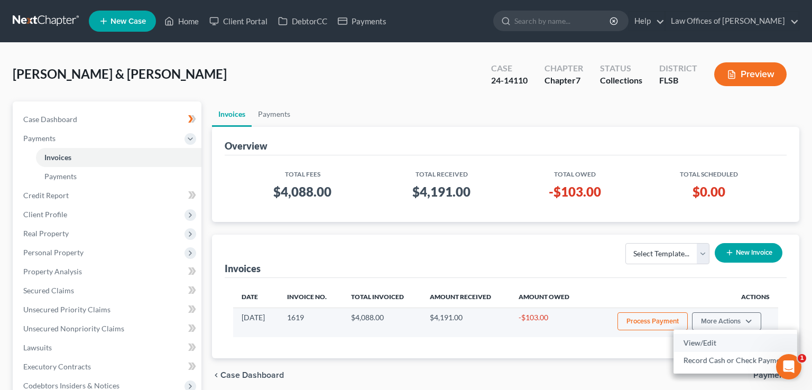
select select "0"
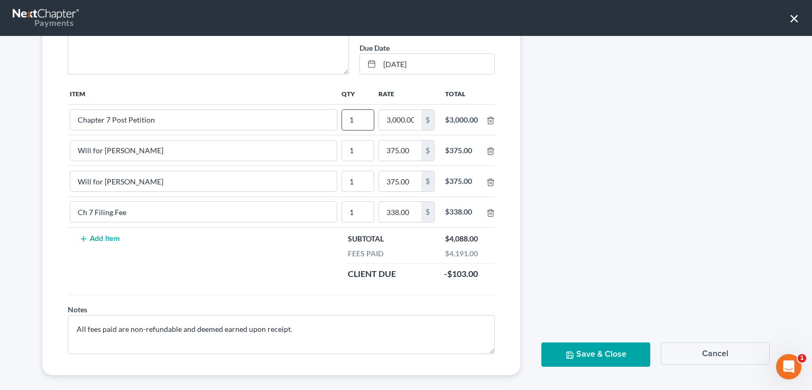
scroll to position [173, 0]
click at [103, 234] on button "Add Item" at bounding box center [99, 238] width 47 height 8
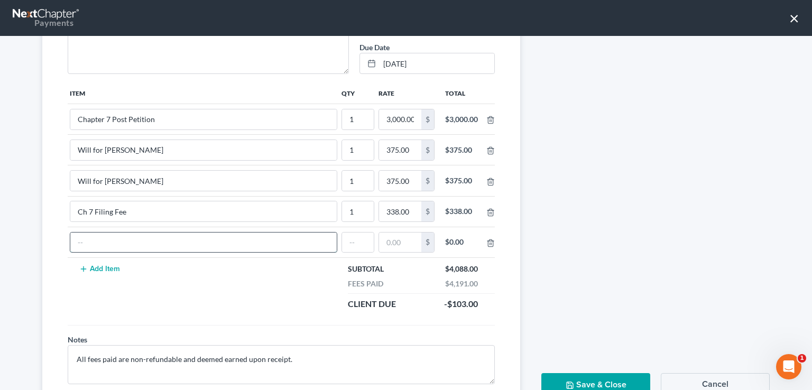
click at [170, 235] on input "text" at bounding box center [203, 243] width 266 height 20
type input "Research Fee"
click at [347, 242] on input "text" at bounding box center [358, 243] width 32 height 20
type input "1"
click at [392, 240] on input "text" at bounding box center [400, 243] width 42 height 20
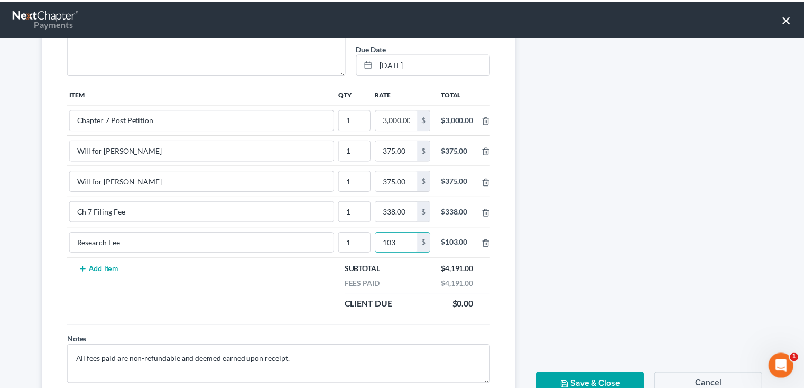
scroll to position [211, 0]
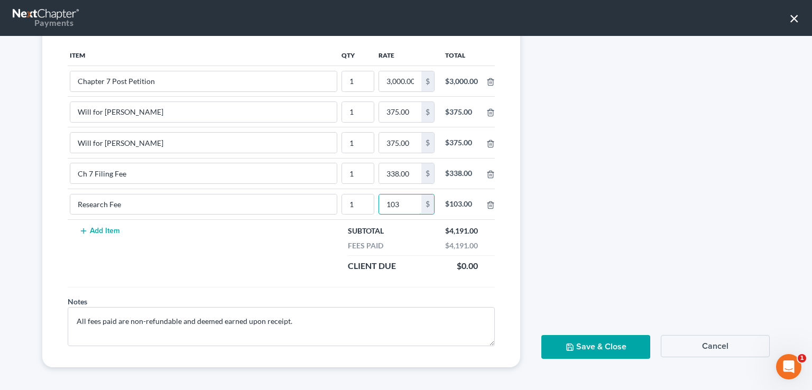
type input "103"
click at [583, 342] on button "Save & Close" at bounding box center [595, 347] width 109 height 24
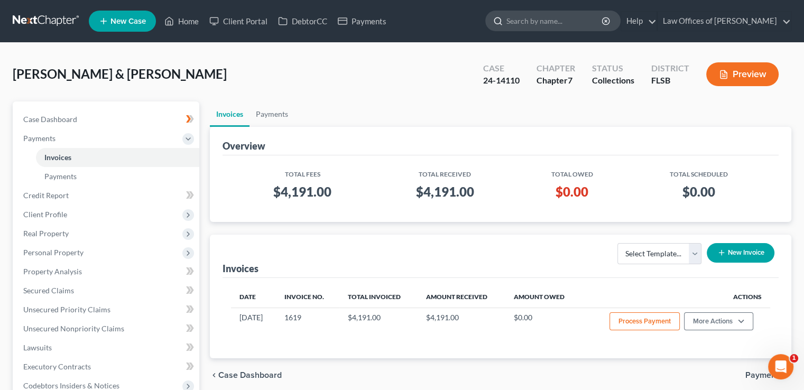
click at [563, 22] on input "search" at bounding box center [554, 21] width 97 height 20
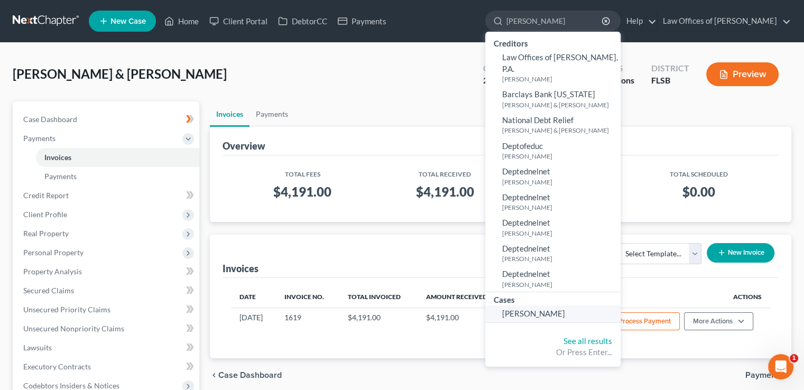
type input "[PERSON_NAME]"
click at [549, 309] on span "[PERSON_NAME]" at bounding box center [533, 314] width 63 height 10
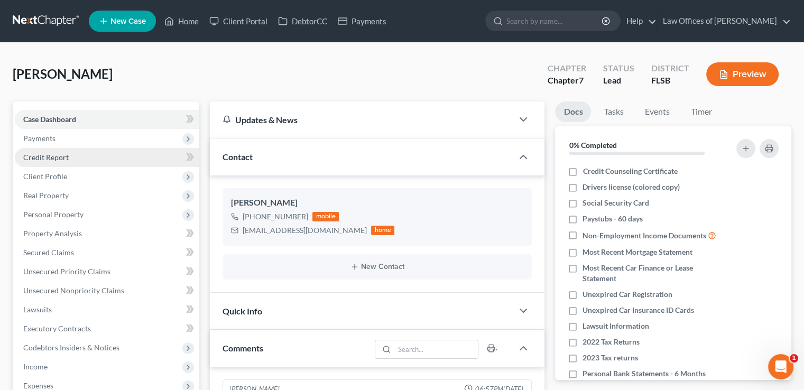
scroll to position [55, 0]
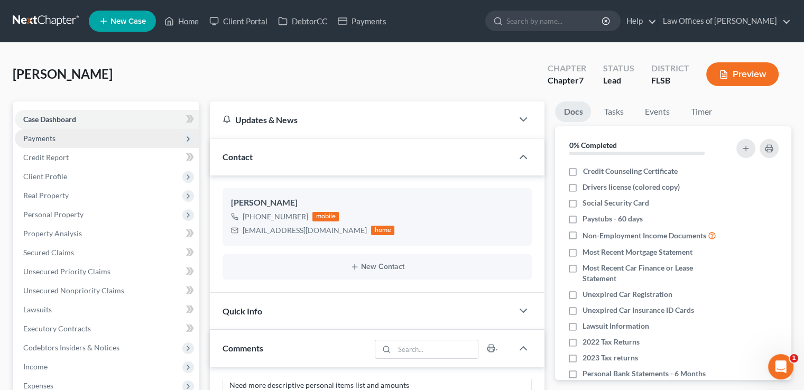
click at [55, 142] on span "Payments" at bounding box center [107, 138] width 184 height 19
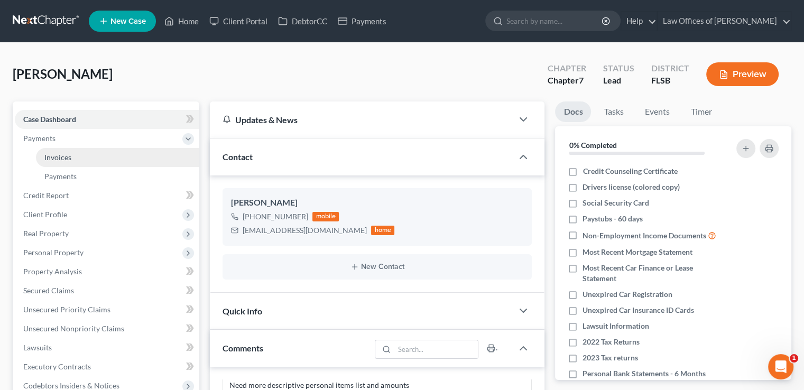
click at [63, 157] on span "Invoices" at bounding box center [57, 157] width 27 height 9
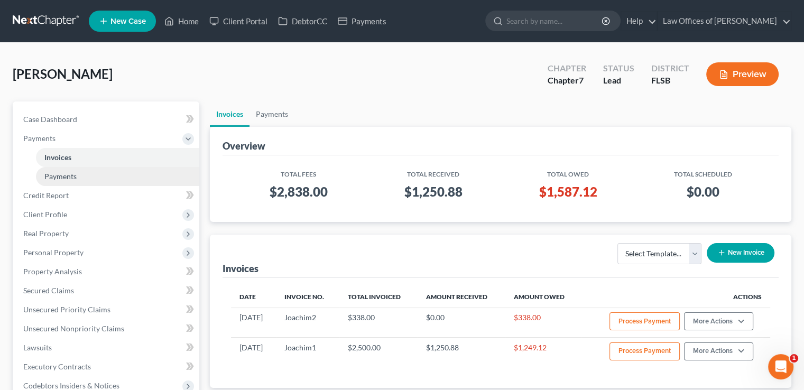
click at [82, 174] on link "Payments" at bounding box center [117, 176] width 163 height 19
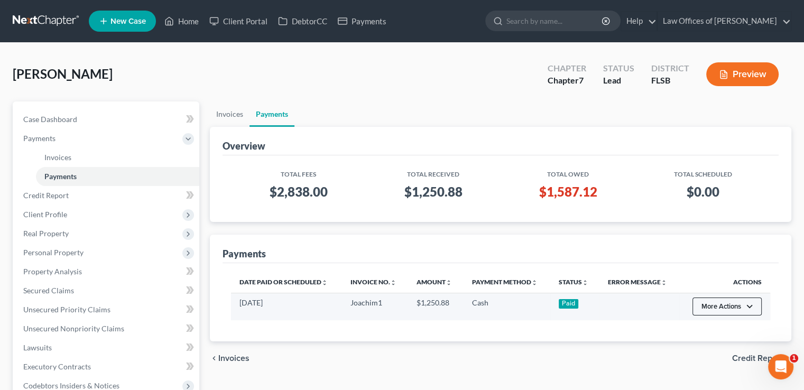
click at [719, 304] on button "More Actions" at bounding box center [726, 307] width 69 height 18
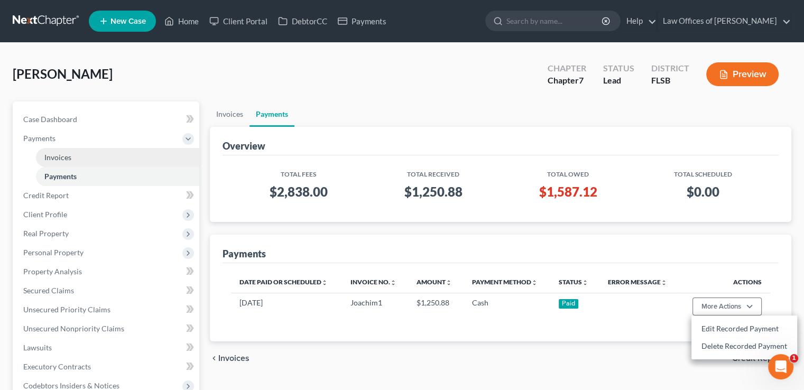
click at [80, 153] on link "Invoices" at bounding box center [117, 157] width 163 height 19
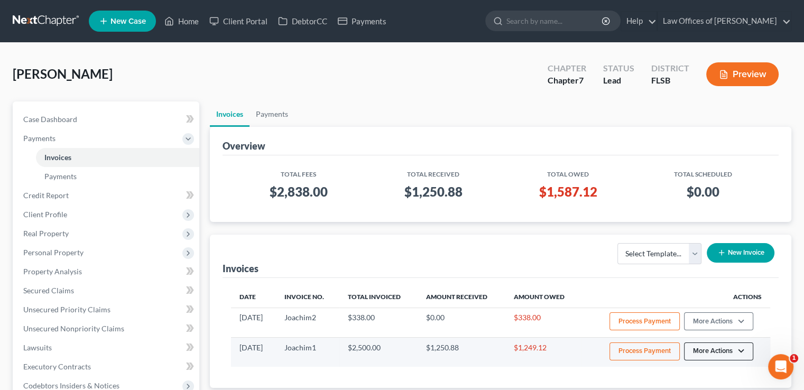
click at [707, 347] on button "More Actions" at bounding box center [718, 351] width 69 height 18
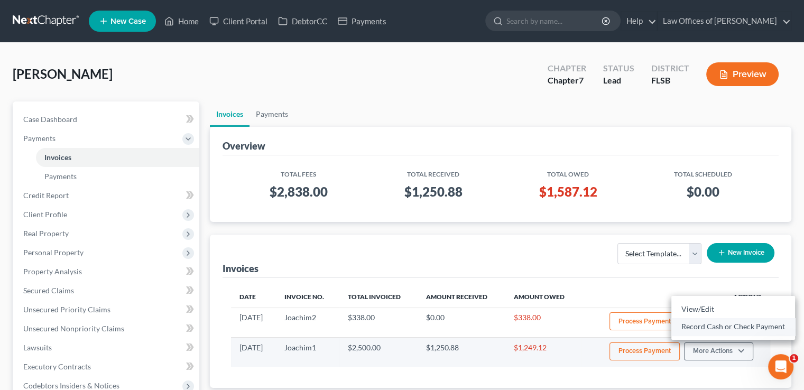
click at [712, 332] on link "Record Cash or Check Payment" at bounding box center [733, 327] width 124 height 18
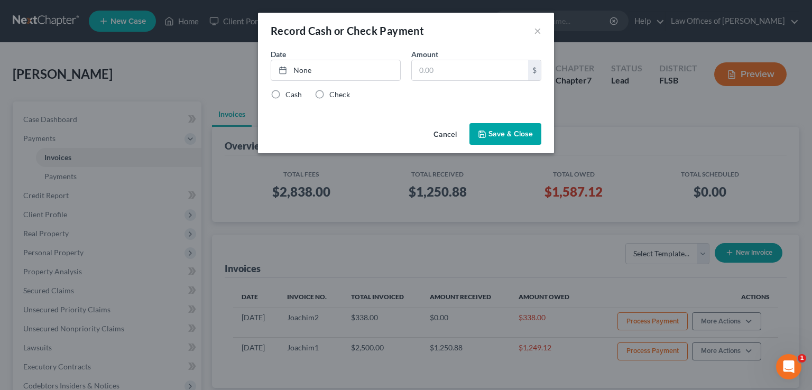
click at [285, 92] on label "Cash" at bounding box center [293, 94] width 16 height 11
click at [290, 92] on input "Cash" at bounding box center [293, 92] width 7 height 7
radio input "true"
type input "[DATE]"
click at [299, 71] on link "None" at bounding box center [335, 70] width 129 height 20
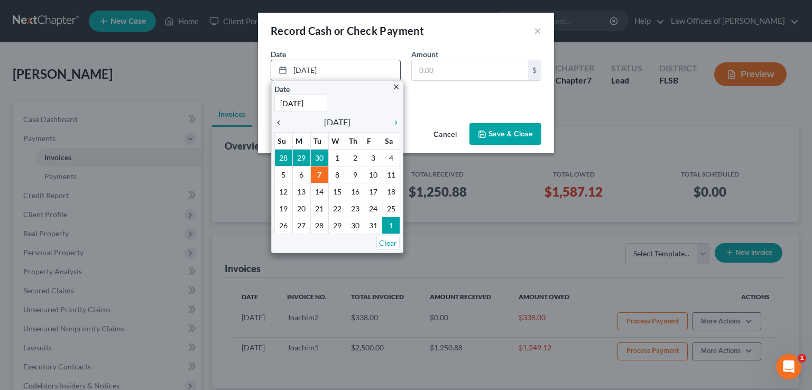
click at [279, 122] on icon "chevron_left" at bounding box center [281, 122] width 14 height 8
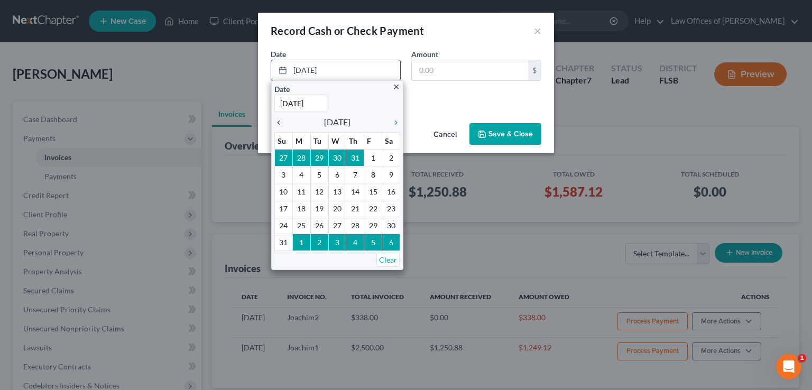
click at [279, 122] on icon "chevron_left" at bounding box center [281, 122] width 14 height 8
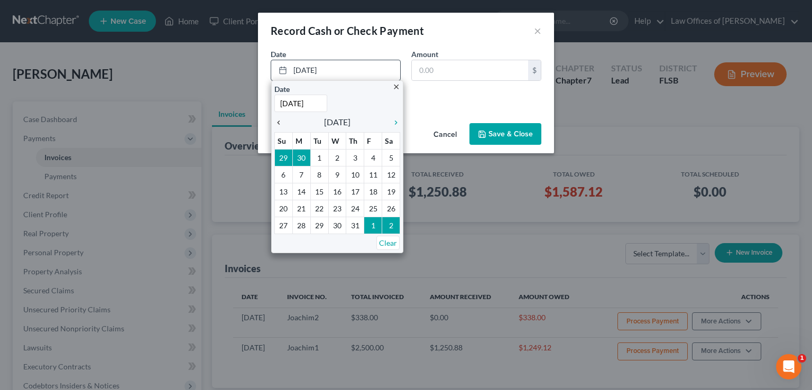
click at [279, 122] on icon "chevron_left" at bounding box center [281, 122] width 14 height 8
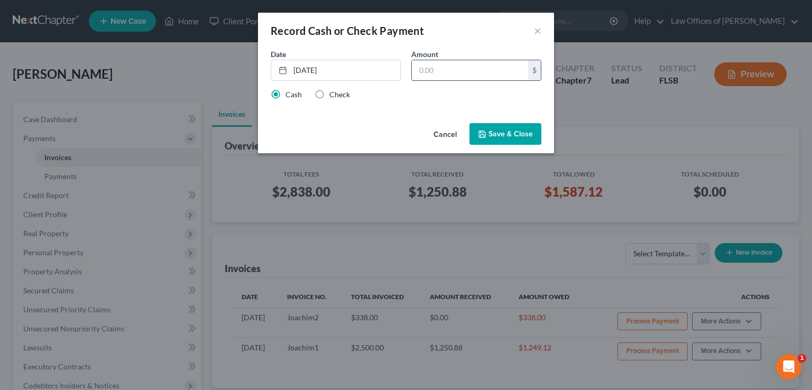
click at [443, 73] on input "text" at bounding box center [470, 70] width 116 height 20
type input "1,250"
click at [521, 139] on button "Save & Close" at bounding box center [505, 134] width 72 height 22
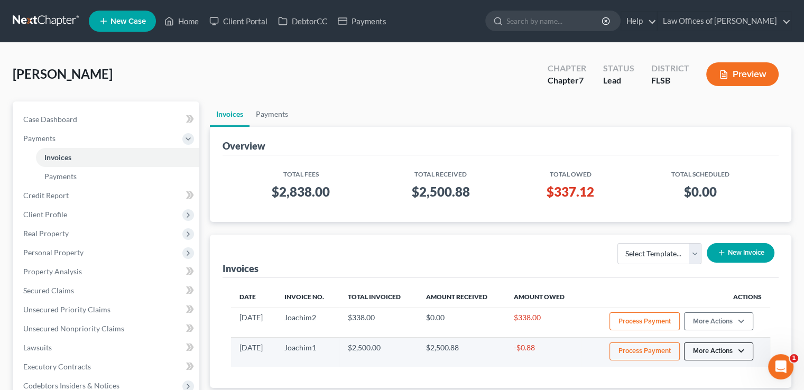
click at [721, 348] on button "More Actions" at bounding box center [718, 351] width 69 height 18
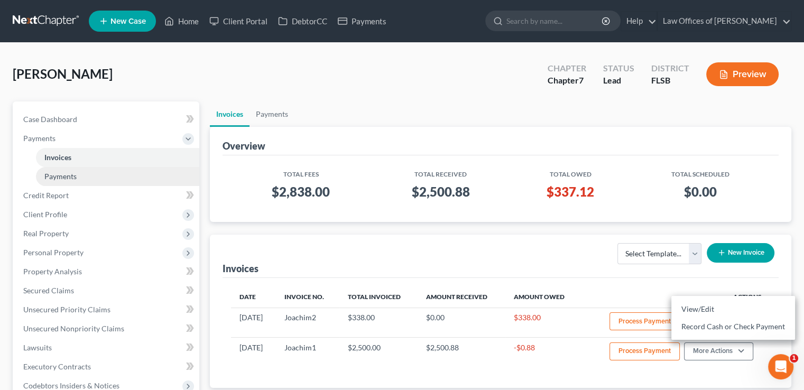
click at [93, 179] on link "Payments" at bounding box center [117, 176] width 163 height 19
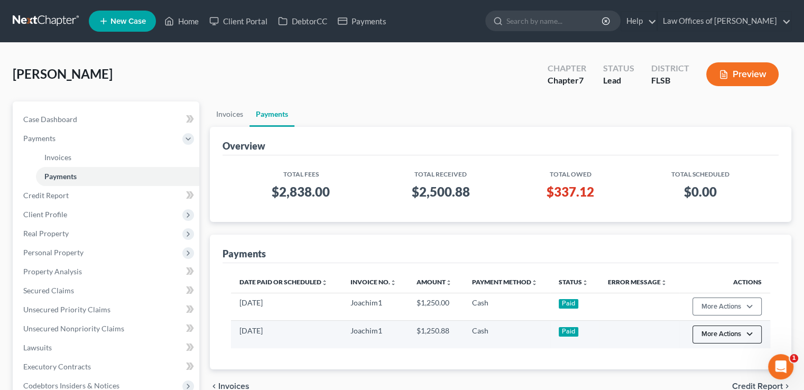
click at [720, 332] on button "More Actions" at bounding box center [726, 335] width 69 height 18
click at [712, 353] on link "Edit Recorded Payment" at bounding box center [744, 356] width 106 height 18
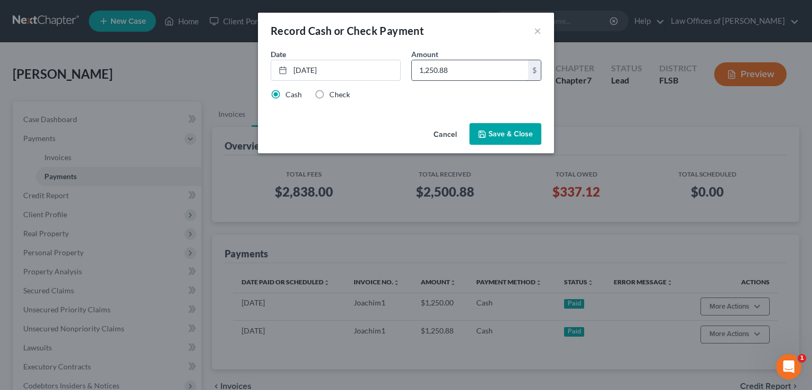
click at [478, 70] on input "1,250.88" at bounding box center [470, 70] width 116 height 20
type input "1,250.00"
click at [494, 132] on button "Save & Close" at bounding box center [505, 134] width 72 height 22
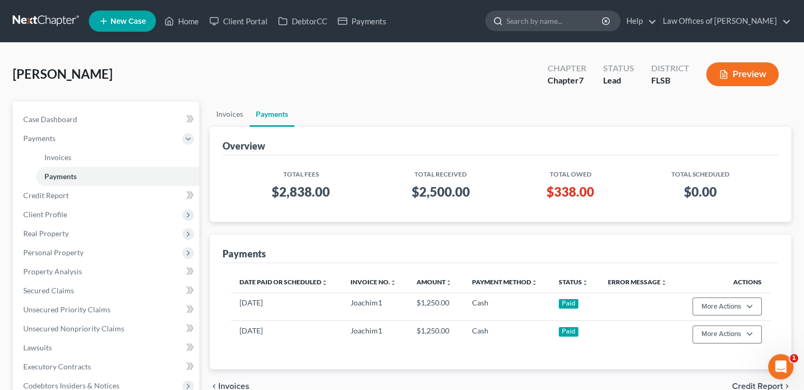
click at [548, 24] on input "search" at bounding box center [554, 21] width 97 height 20
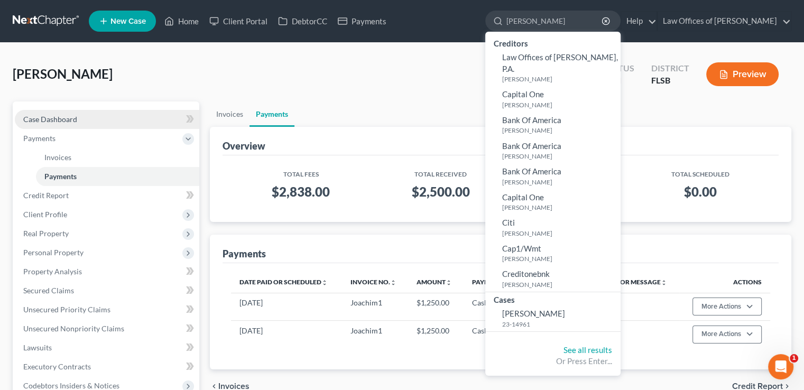
type input "[PERSON_NAME]"
click at [59, 117] on span "Case Dashboard" at bounding box center [50, 119] width 54 height 9
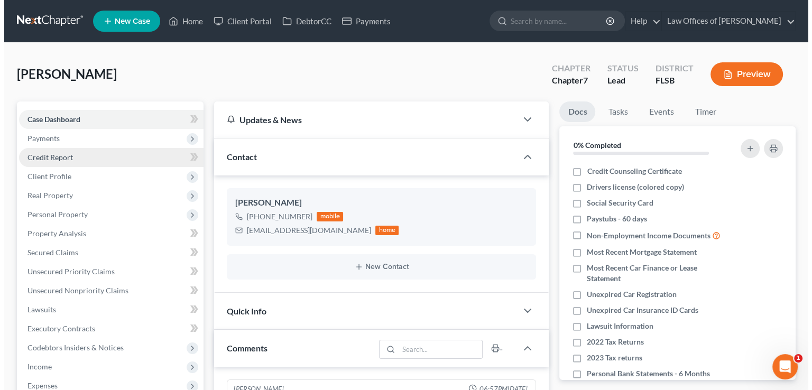
scroll to position [55, 0]
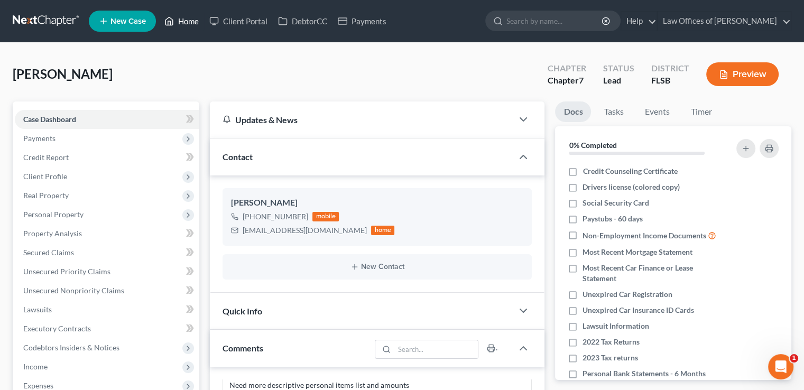
click at [184, 17] on link "Home" at bounding box center [181, 21] width 45 height 19
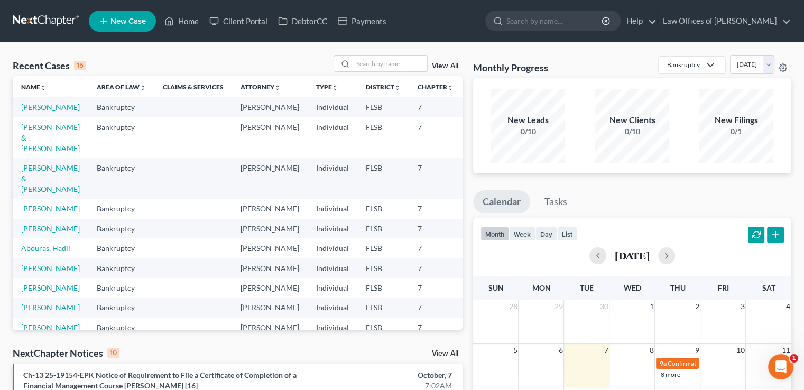
click at [135, 22] on span "New Case" at bounding box center [127, 21] width 35 height 8
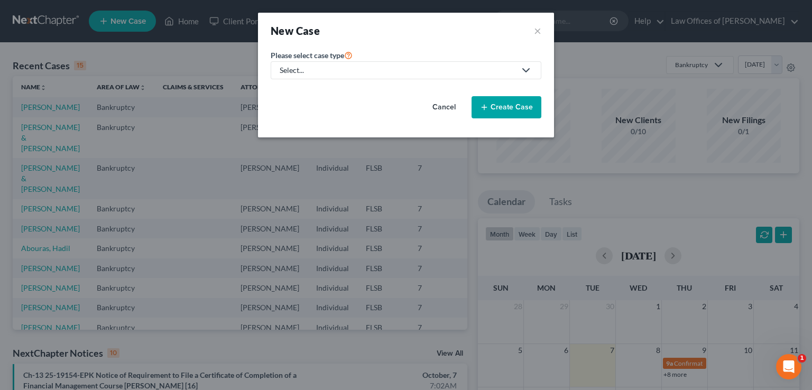
click at [333, 71] on div "Select..." at bounding box center [398, 70] width 236 height 11
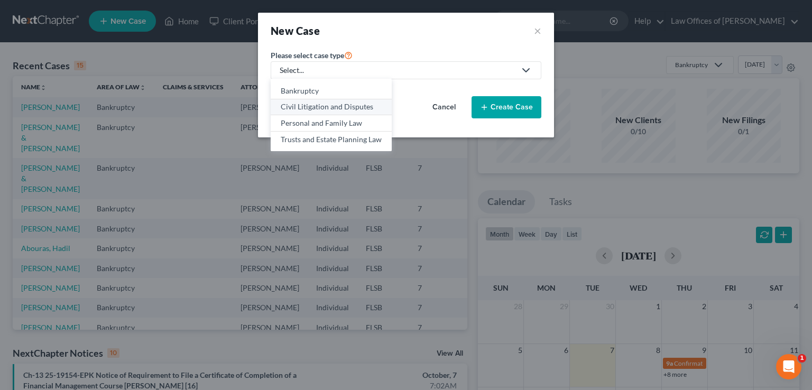
click at [329, 105] on div "Civil Litigation and Disputes" at bounding box center [331, 106] width 101 height 11
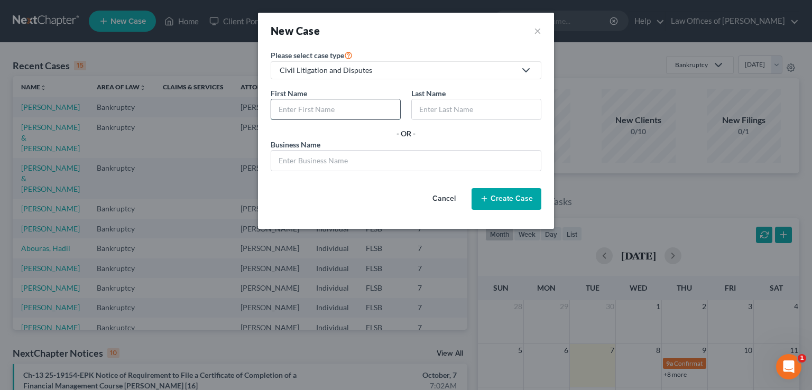
click at [345, 109] on input "text" at bounding box center [335, 109] width 129 height 20
type input "[PERSON_NAME]"
click at [499, 195] on button "Create Case" at bounding box center [506, 199] width 70 height 22
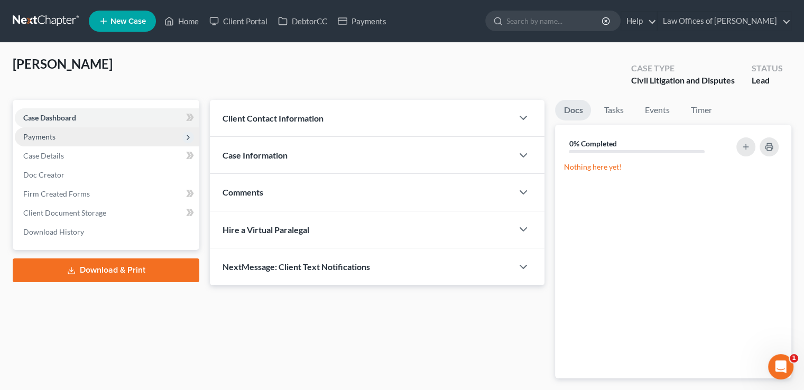
click at [121, 134] on span "Payments" at bounding box center [107, 136] width 184 height 19
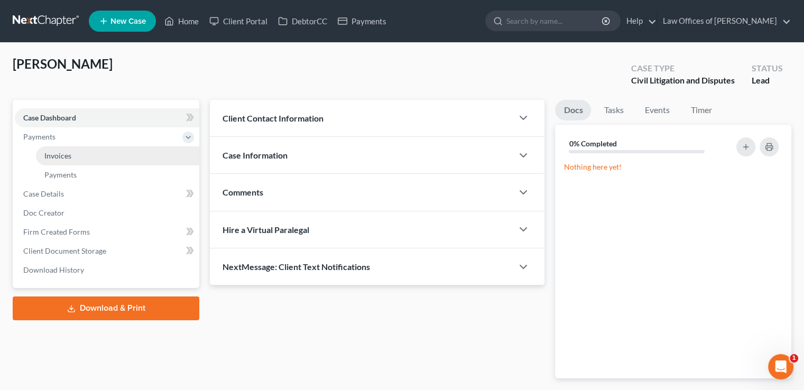
click at [116, 151] on link "Invoices" at bounding box center [117, 155] width 163 height 19
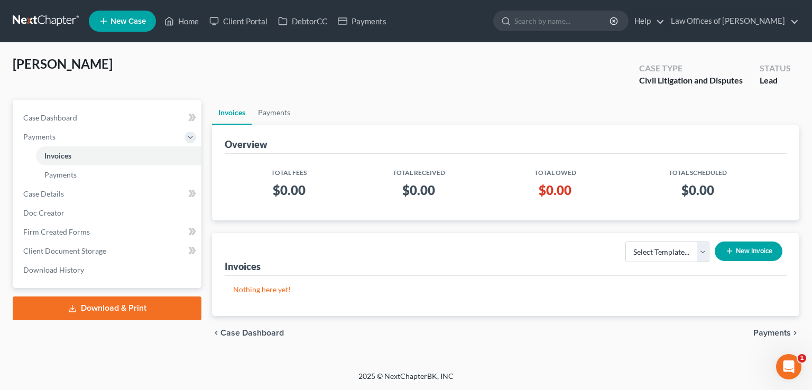
click at [752, 244] on button "New Invoice" at bounding box center [749, 252] width 68 height 20
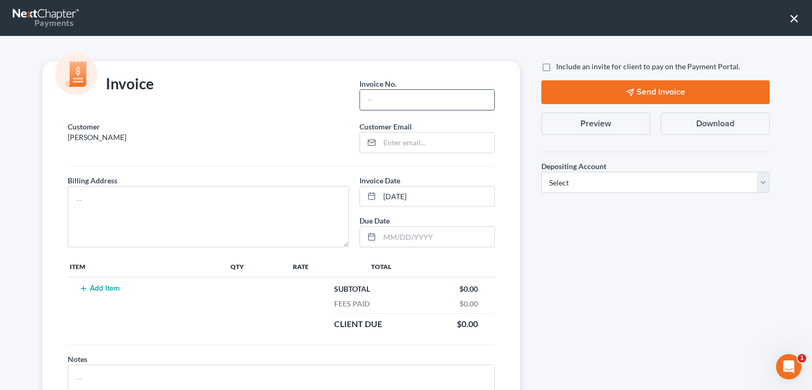
click at [389, 102] on input "text" at bounding box center [427, 100] width 134 height 20
type input "FShelton1"
click at [112, 286] on button "Add Item" at bounding box center [99, 288] width 47 height 8
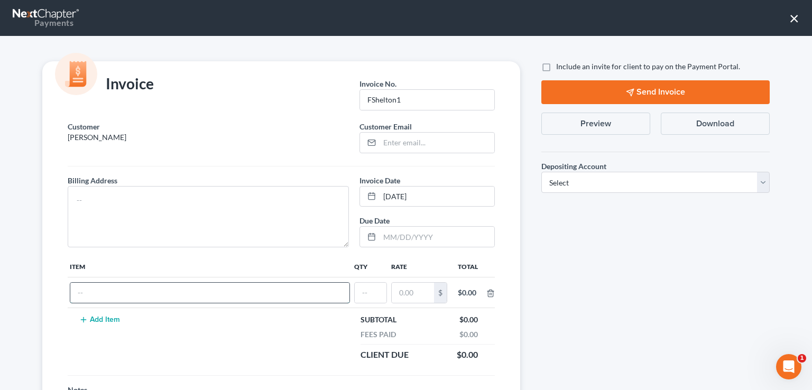
click at [123, 290] on input "text" at bounding box center [209, 293] width 279 height 20
type input "Eviction Proceedings"
click at [358, 289] on input "text" at bounding box center [371, 293] width 32 height 20
type input "1"
click at [414, 295] on input "text" at bounding box center [413, 293] width 42 height 20
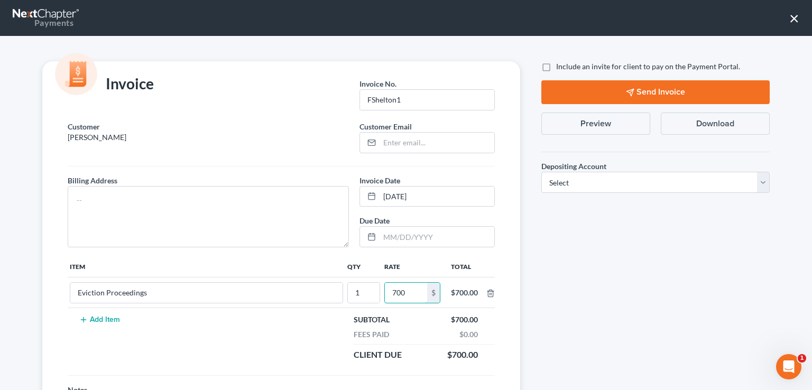
type input "700"
click at [105, 316] on button "Add Item" at bounding box center [99, 320] width 47 height 8
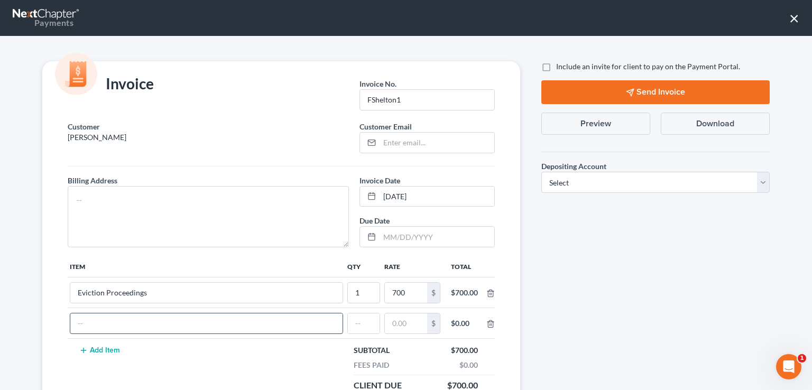
click at [92, 320] on input "text" at bounding box center [206, 323] width 272 height 20
type input "Filing Fee"
click at [355, 316] on input "text" at bounding box center [364, 323] width 32 height 20
type input "1"
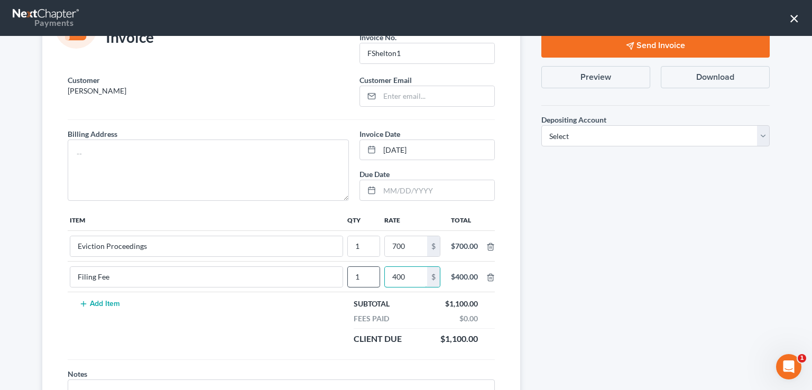
scroll to position [48, 0]
type input "400"
click at [386, 147] on input "[DATE]" at bounding box center [436, 149] width 115 height 20
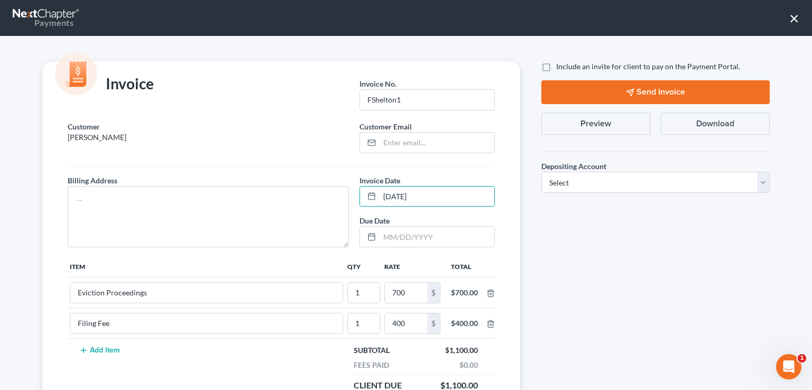
scroll to position [119, 0]
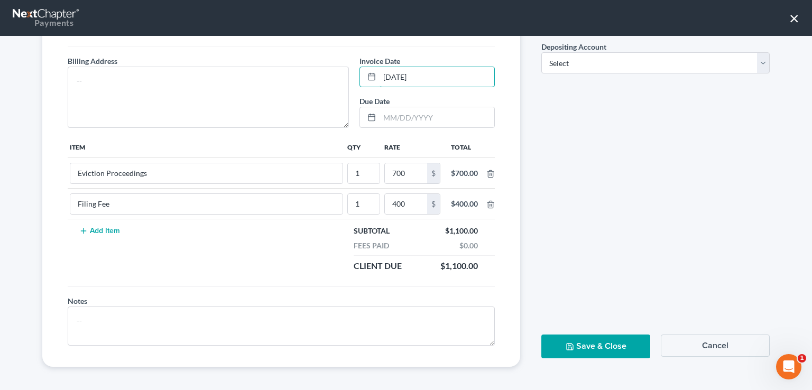
type input "[DATE]"
click at [583, 346] on button "Save & Close" at bounding box center [595, 347] width 109 height 24
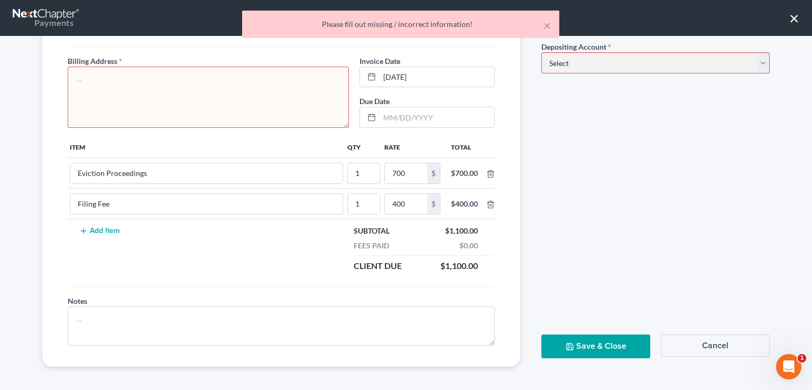
click at [288, 105] on textarea at bounding box center [208, 97] width 281 height 61
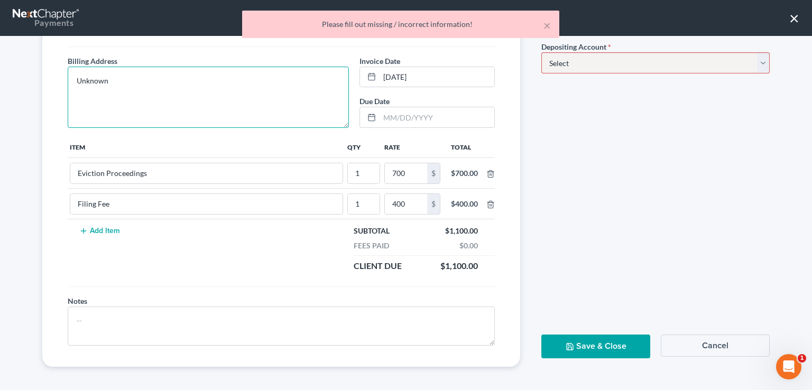
type textarea "Unknown"
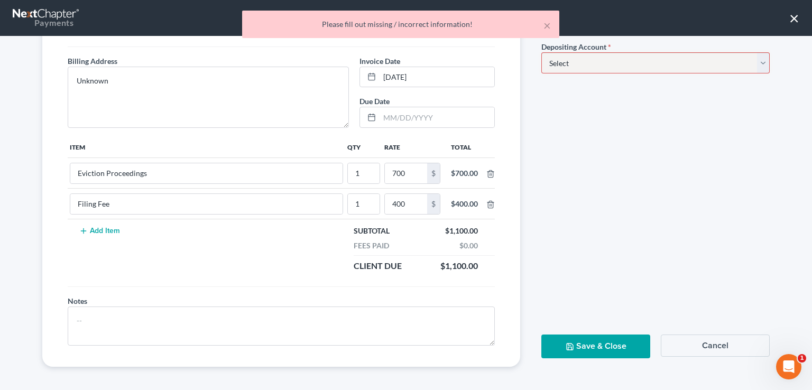
click at [581, 340] on button "Save & Close" at bounding box center [595, 347] width 109 height 24
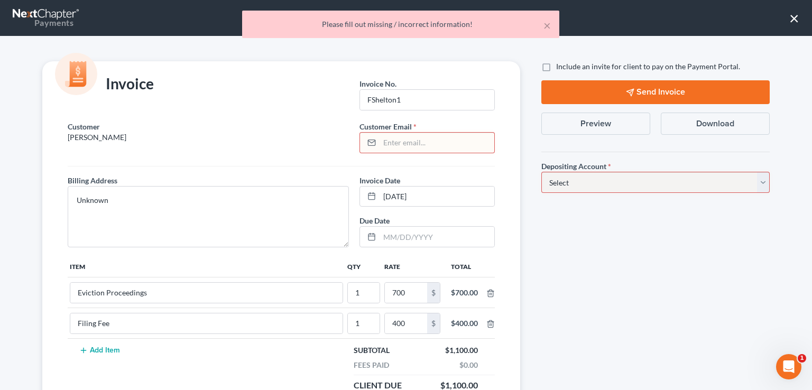
click at [387, 134] on input "email" at bounding box center [436, 143] width 115 height 20
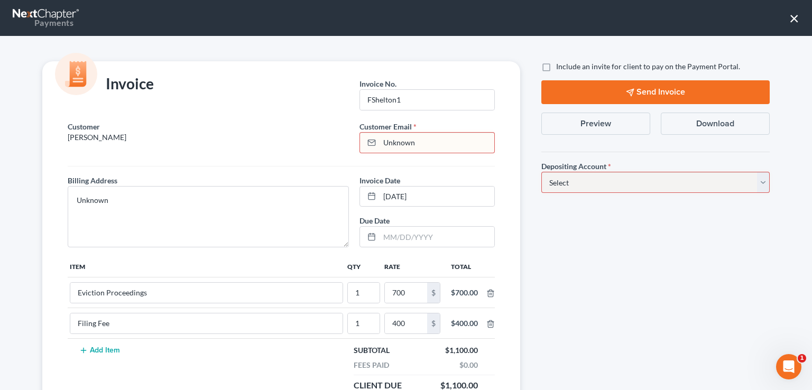
scroll to position [119, 0]
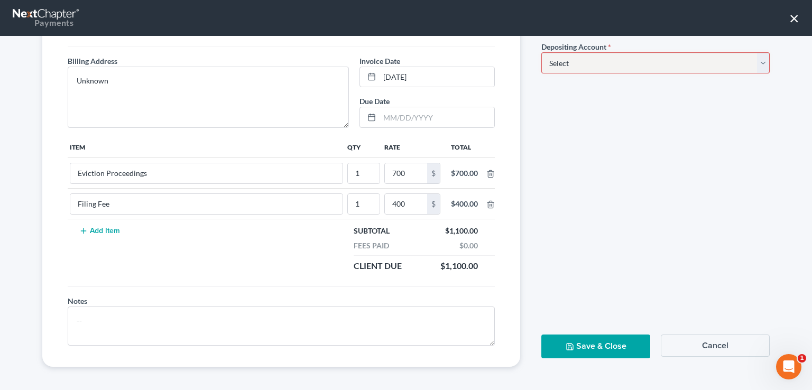
click at [591, 336] on button "Save & Close" at bounding box center [595, 347] width 109 height 24
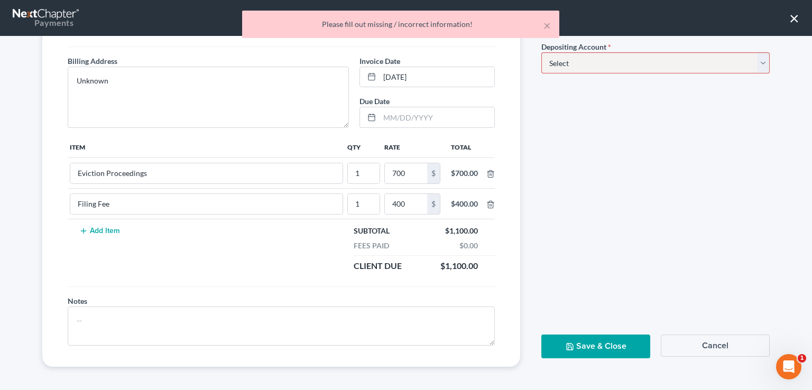
scroll to position [0, 0]
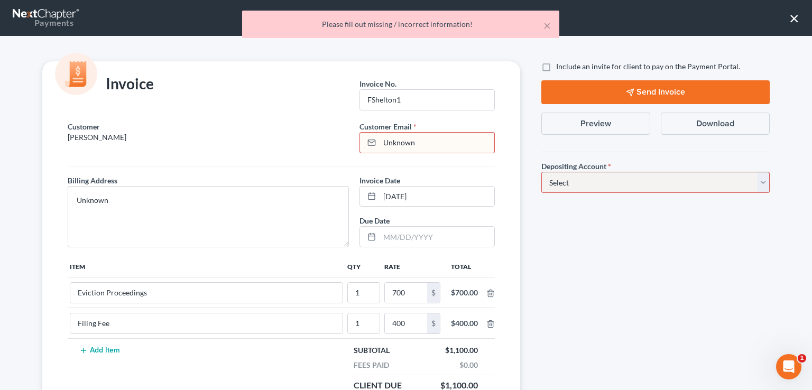
click at [416, 140] on input "Unknown" at bounding box center [436, 143] width 115 height 20
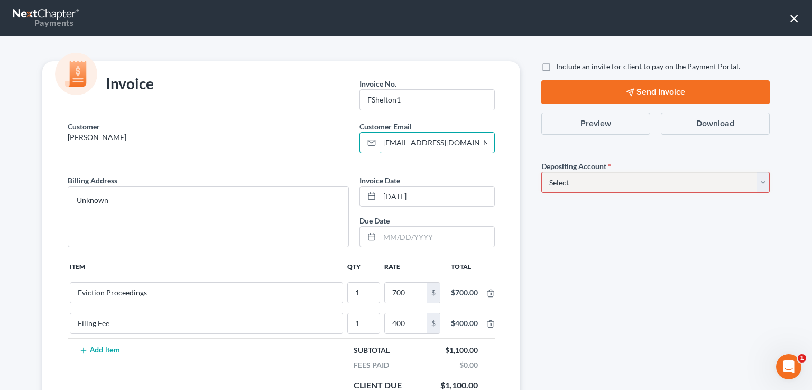
scroll to position [13, 0]
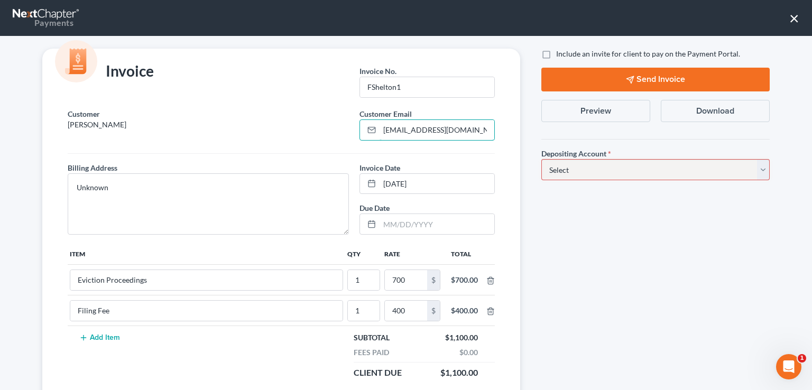
type input "[EMAIL_ADDRESS][DOMAIN_NAME]"
click at [619, 176] on select "Select Operation Trust" at bounding box center [655, 169] width 228 height 21
select select "0"
click at [541, 159] on select "Select Operation Trust" at bounding box center [655, 169] width 228 height 21
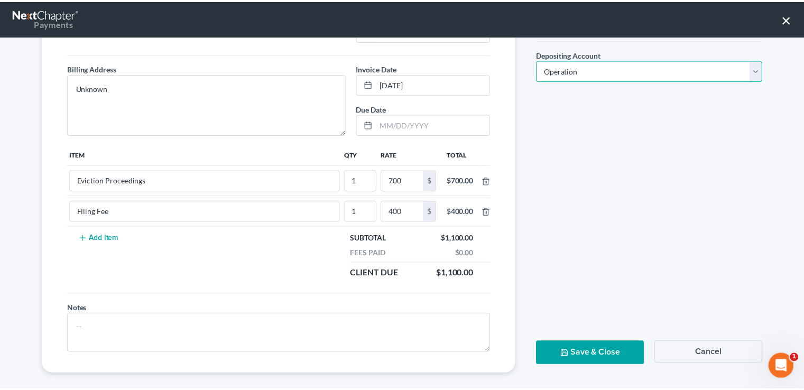
scroll to position [119, 0]
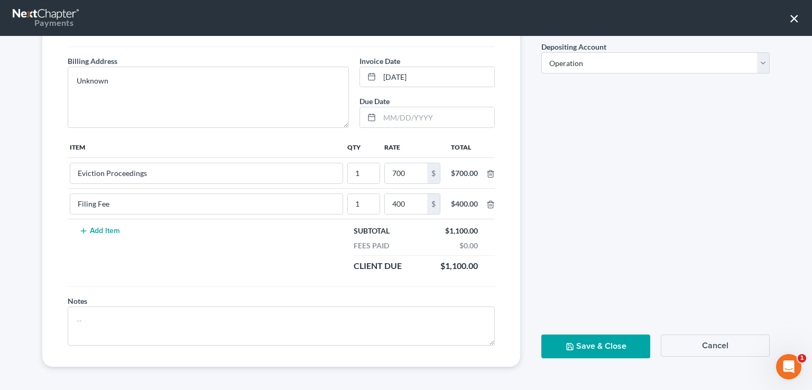
click at [568, 345] on button "Save & Close" at bounding box center [595, 347] width 109 height 24
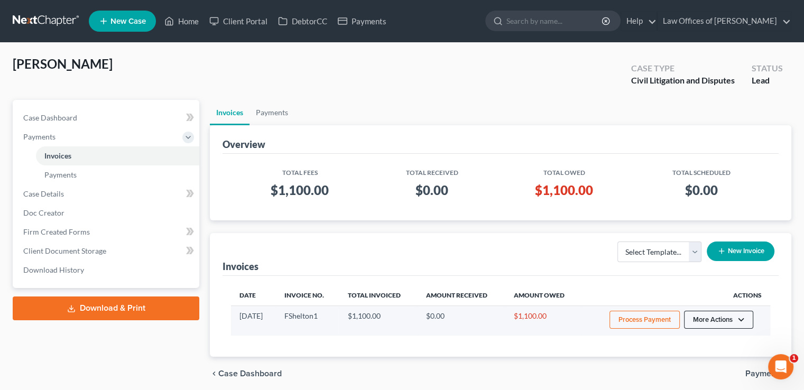
click at [699, 320] on button "More Actions" at bounding box center [718, 320] width 69 height 18
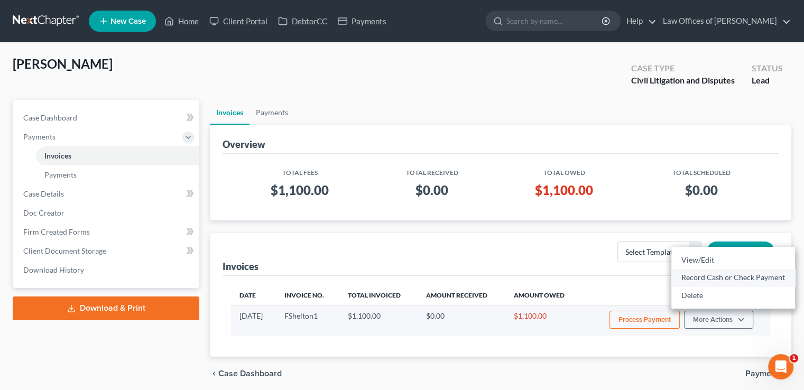
click at [703, 273] on link "Record Cash or Check Payment" at bounding box center [733, 277] width 124 height 18
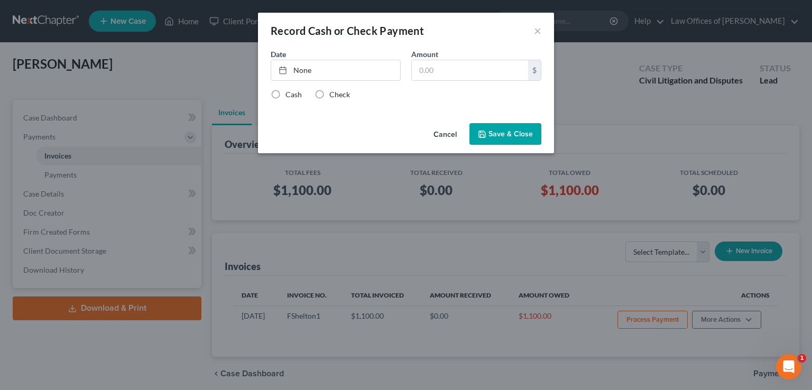
click at [285, 95] on label "Cash" at bounding box center [293, 94] width 16 height 11
click at [290, 95] on input "Cash" at bounding box center [293, 92] width 7 height 7
radio input "true"
click at [302, 72] on link "None" at bounding box center [335, 70] width 129 height 20
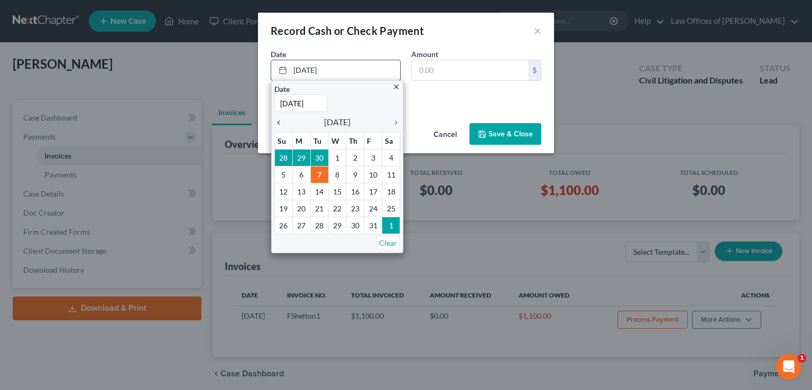
click at [281, 121] on icon "chevron_left" at bounding box center [281, 122] width 14 height 8
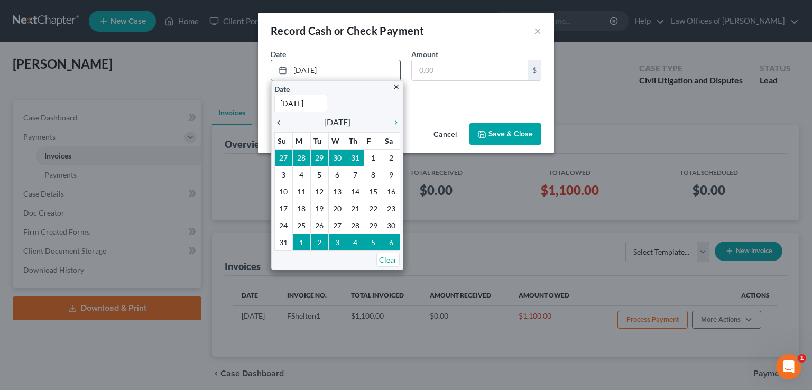
click at [281, 121] on icon "chevron_left" at bounding box center [281, 122] width 14 height 8
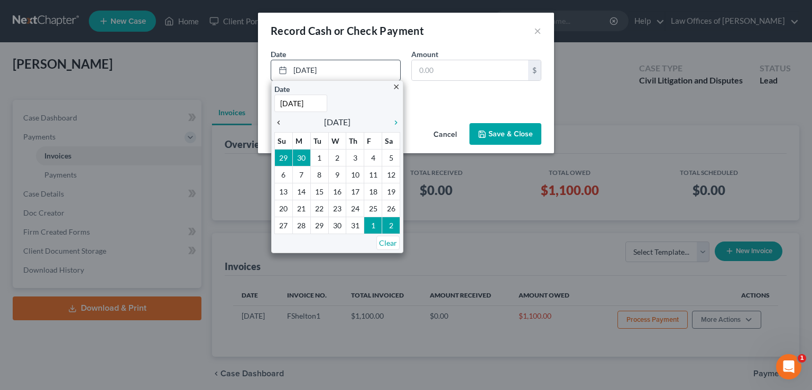
click at [281, 121] on icon "chevron_left" at bounding box center [281, 122] width 14 height 8
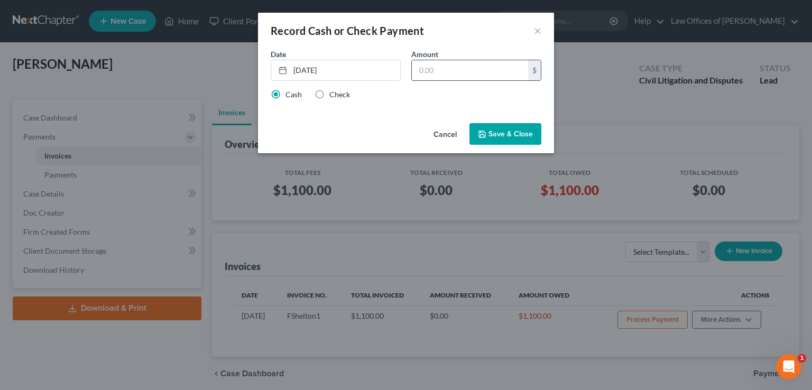
click at [444, 69] on input "text" at bounding box center [470, 70] width 116 height 20
type input "700"
click at [516, 135] on button "Save & Close" at bounding box center [505, 134] width 72 height 22
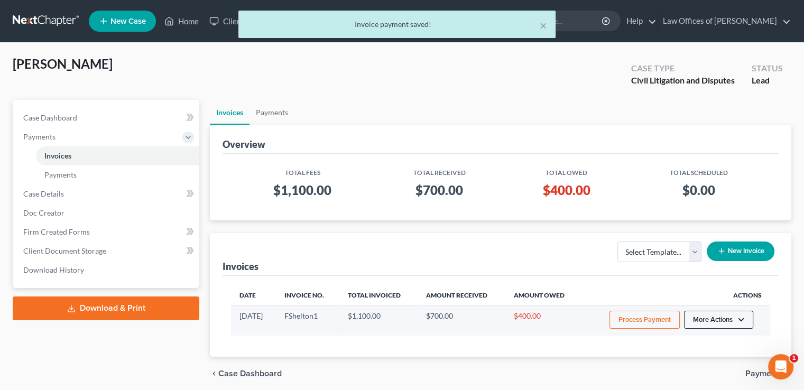
click at [710, 322] on button "More Actions" at bounding box center [718, 320] width 69 height 18
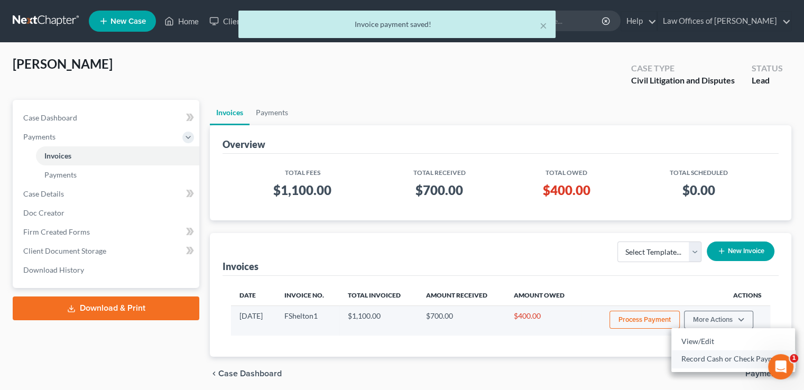
click at [705, 364] on link "Record Cash or Check Payment" at bounding box center [733, 359] width 124 height 18
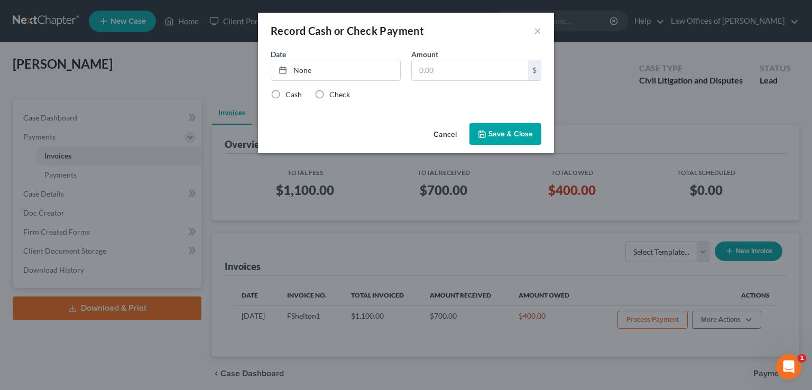
click at [285, 94] on label "Cash" at bounding box center [293, 94] width 16 height 11
click at [290, 94] on input "Cash" at bounding box center [293, 92] width 7 height 7
radio input "true"
click at [304, 75] on link "None" at bounding box center [335, 70] width 129 height 20
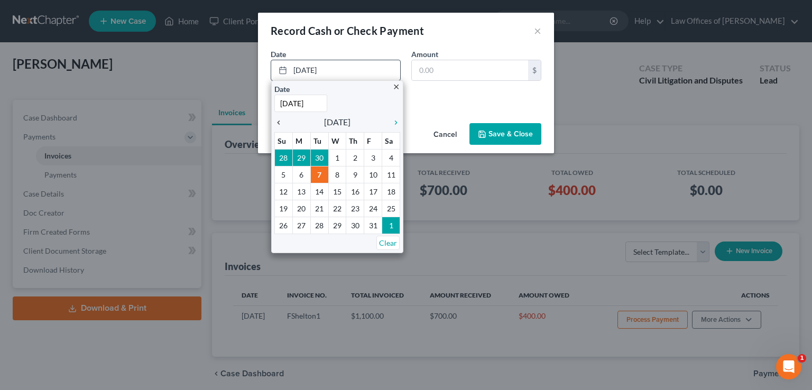
click at [276, 123] on icon "chevron_left" at bounding box center [281, 122] width 14 height 8
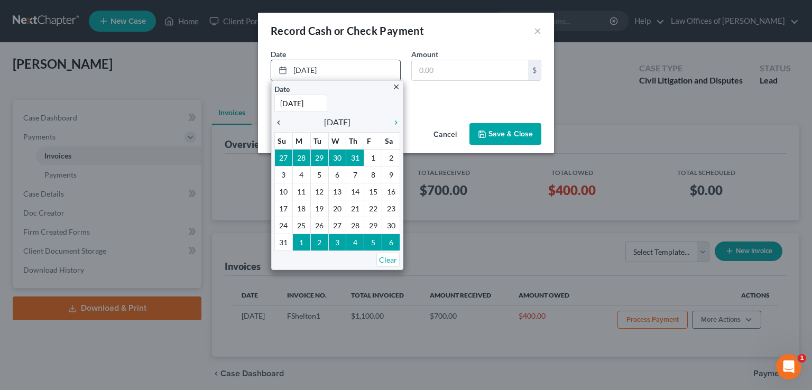
click at [276, 123] on icon "chevron_left" at bounding box center [281, 122] width 14 height 8
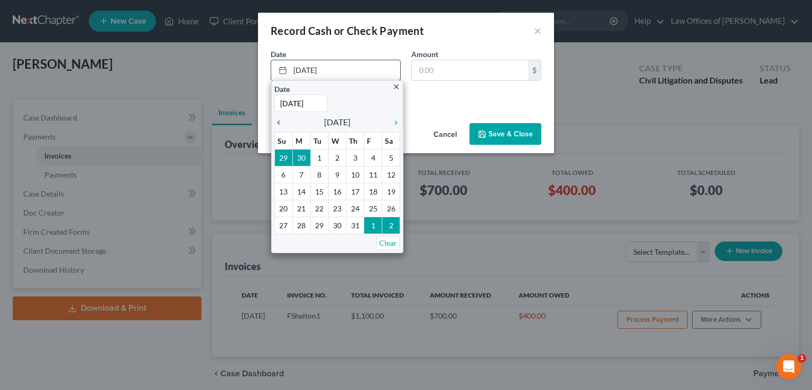
click at [276, 123] on icon "chevron_left" at bounding box center [281, 122] width 14 height 8
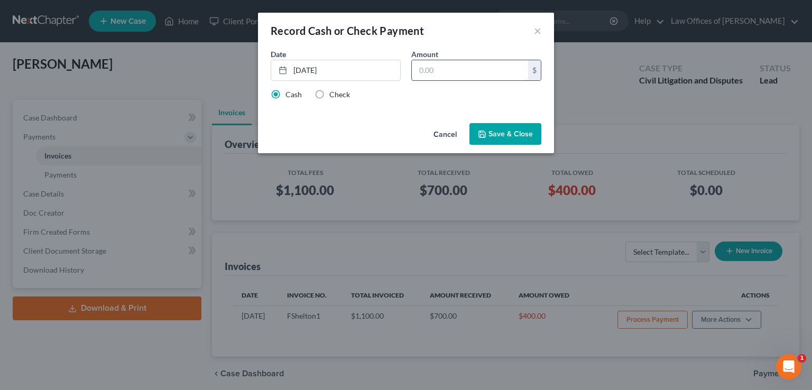
click at [435, 76] on input "text" at bounding box center [470, 70] width 116 height 20
type input "400"
click at [501, 133] on button "Save & Close" at bounding box center [505, 134] width 72 height 22
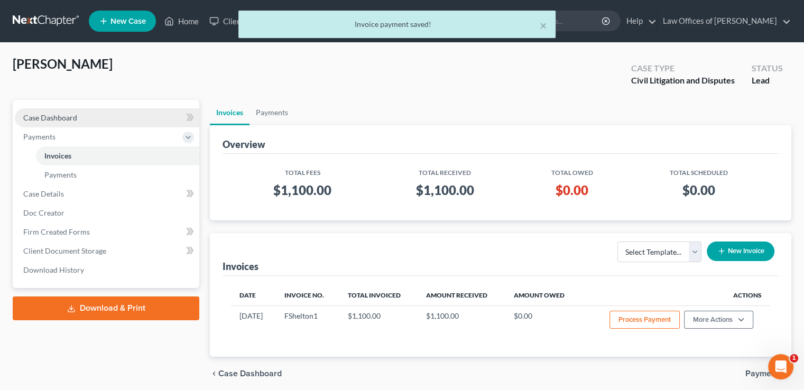
click at [77, 119] on link "Case Dashboard" at bounding box center [107, 117] width 184 height 19
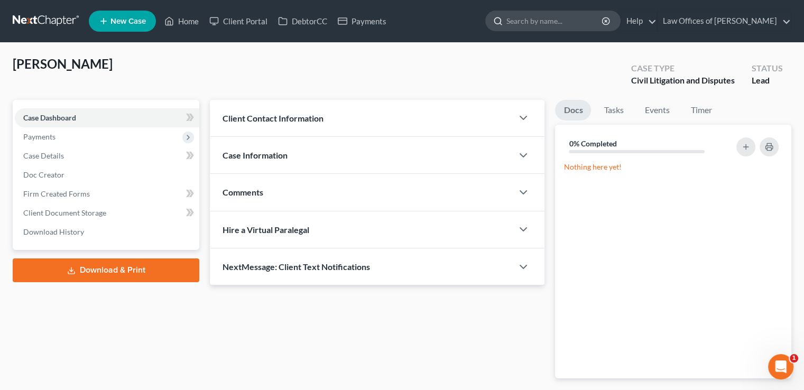
click at [565, 24] on input "search" at bounding box center [554, 21] width 97 height 20
type input "o"
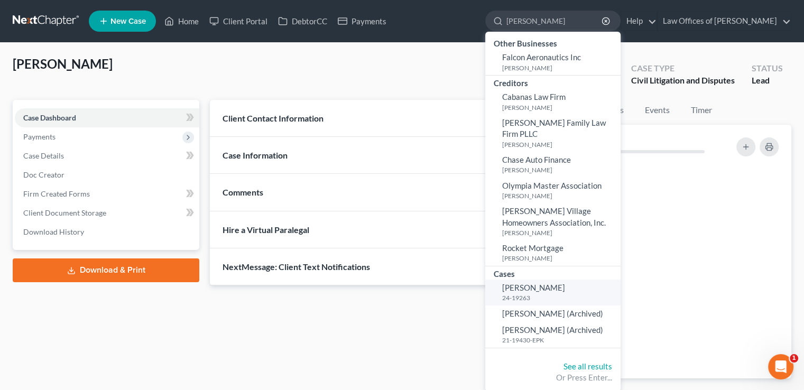
type input "[PERSON_NAME]"
click at [560, 297] on small "24-19263" at bounding box center [560, 297] width 116 height 9
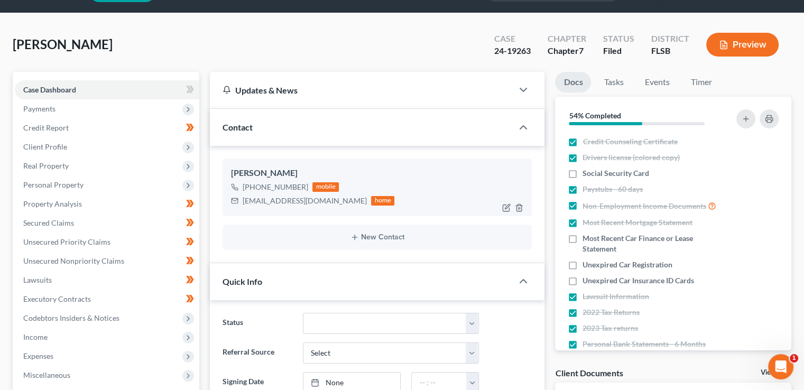
scroll to position [31, 0]
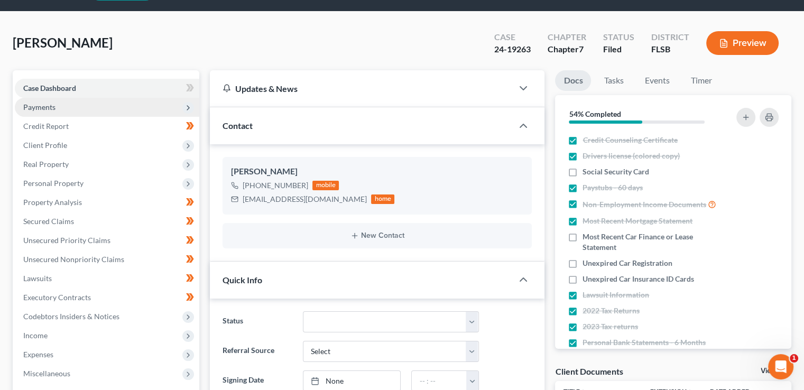
click at [61, 105] on span "Payments" at bounding box center [107, 107] width 184 height 19
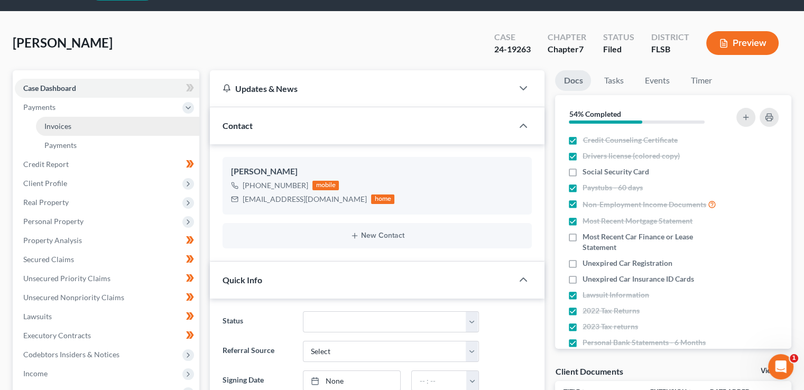
click at [97, 125] on link "Invoices" at bounding box center [117, 126] width 163 height 19
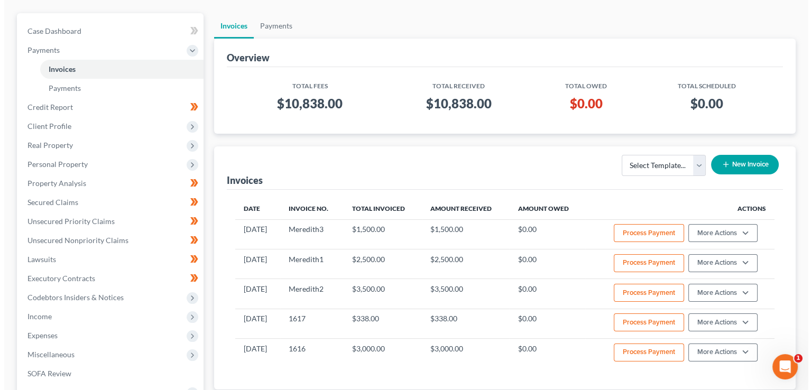
scroll to position [91, 0]
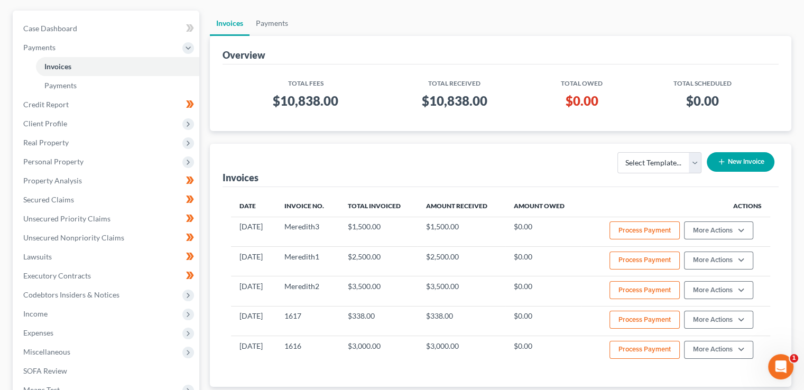
click at [752, 160] on button "New Invoice" at bounding box center [741, 162] width 68 height 20
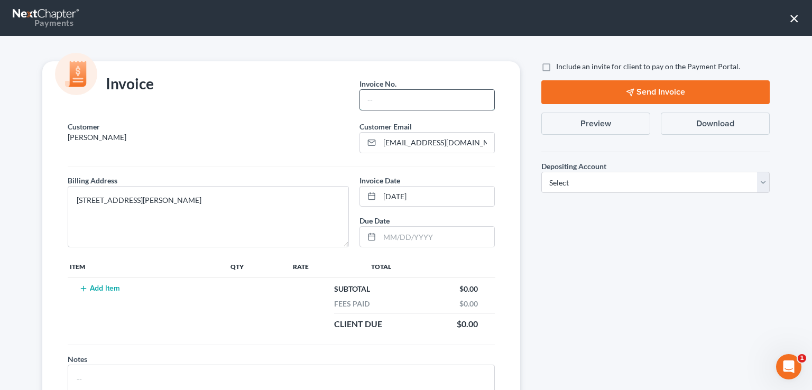
click at [398, 109] on input "text" at bounding box center [427, 100] width 134 height 20
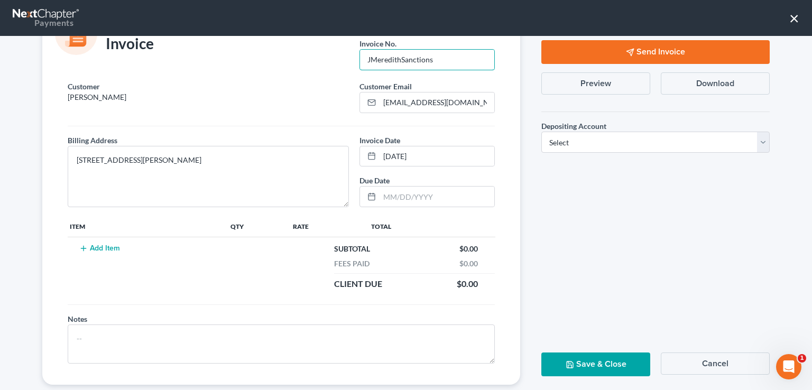
scroll to position [59, 0]
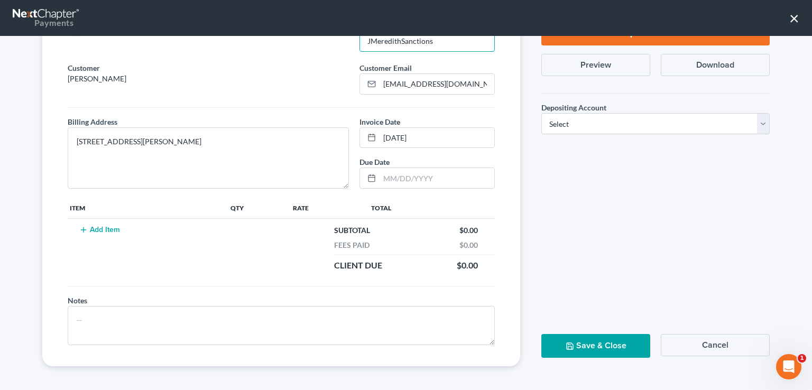
type input "JMeredithSanctions"
click at [86, 230] on icon "button" at bounding box center [83, 230] width 8 height 8
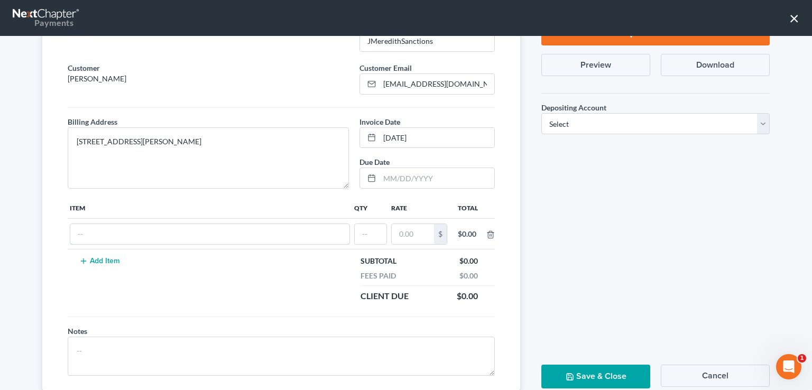
click at [86, 230] on input "text" at bounding box center [209, 234] width 279 height 20
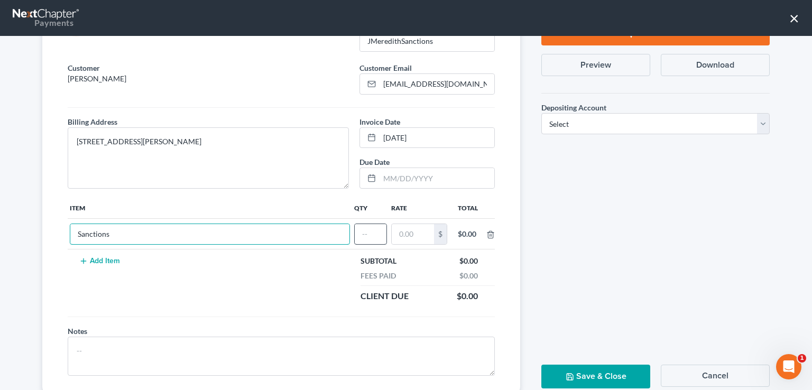
type input "Sanctions"
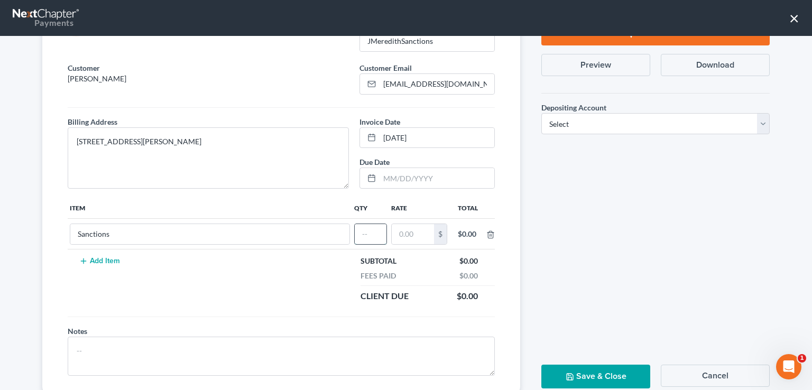
click at [357, 235] on input "text" at bounding box center [371, 234] width 32 height 20
type input "1"
click at [403, 235] on input "text" at bounding box center [413, 234] width 42 height 20
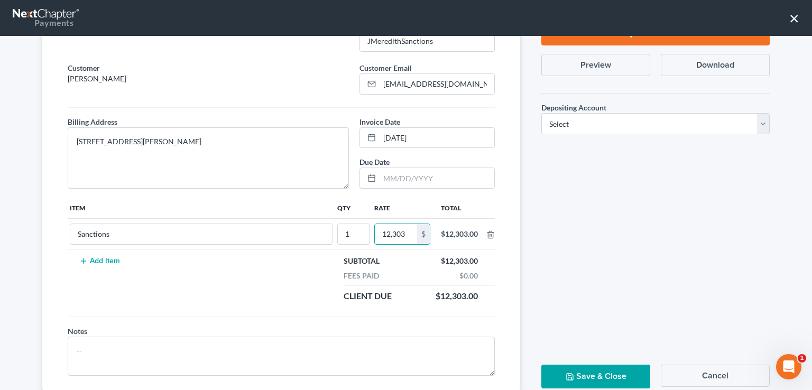
scroll to position [89, 0]
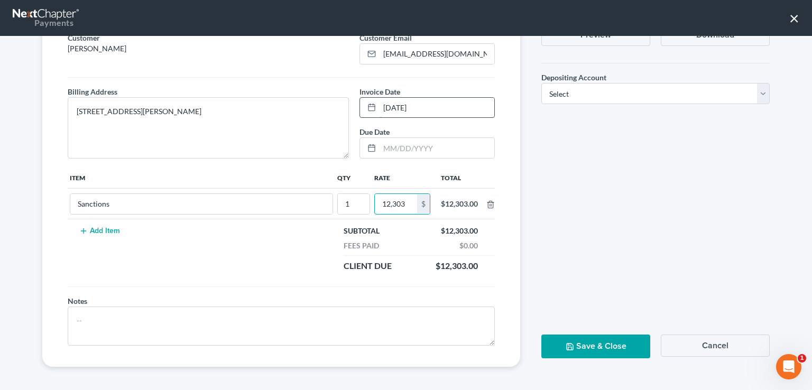
type input "12,303"
click at [433, 112] on input "[DATE]" at bounding box center [436, 108] width 115 height 20
drag, startPoint x: 433, startPoint y: 112, endPoint x: 292, endPoint y: 103, distance: 140.9
click at [292, 103] on div "Billing Address * [STREET_ADDRESS][PERSON_NAME][PERSON_NAME] Date * [DATE] Due …" at bounding box center [281, 120] width 438 height 95
type input "[DATE]"
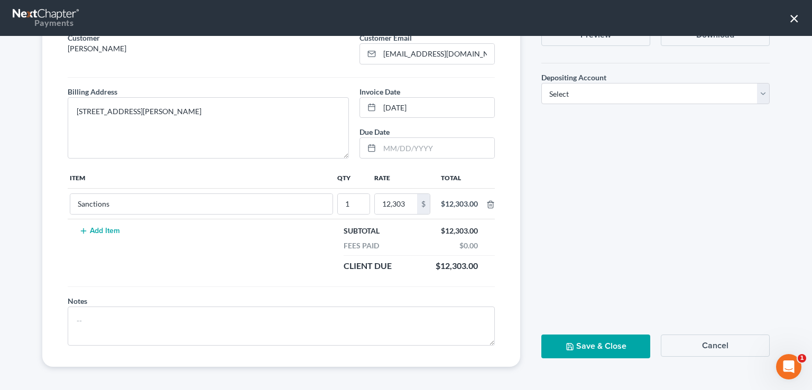
click at [583, 347] on button "Save & Close" at bounding box center [595, 347] width 109 height 24
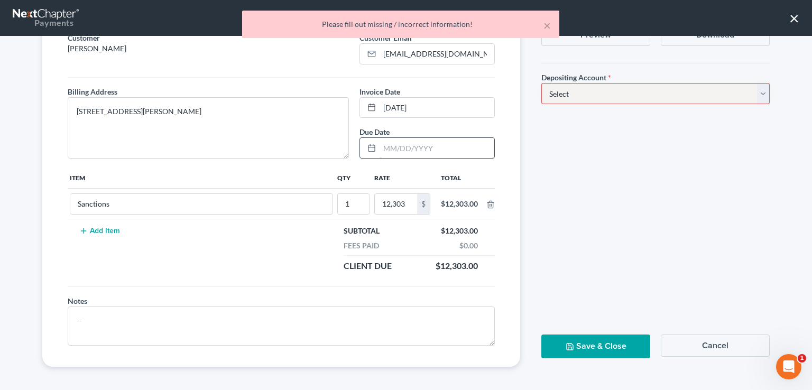
scroll to position [0, 0]
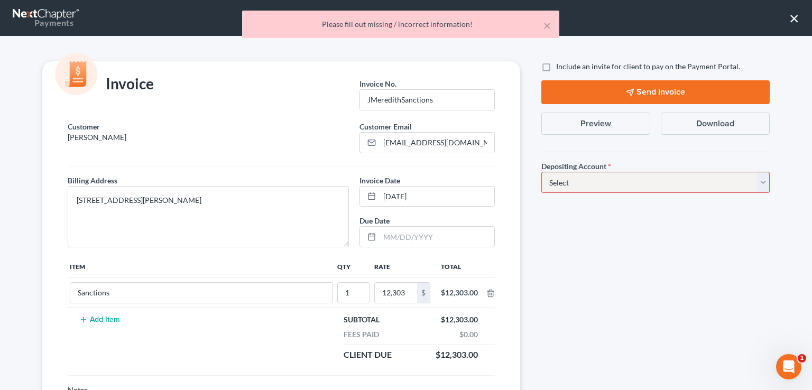
click at [577, 187] on select "Select Operation Trust" at bounding box center [655, 182] width 228 height 21
select select "0"
click at [541, 172] on select "Select Operation Trust" at bounding box center [655, 182] width 228 height 21
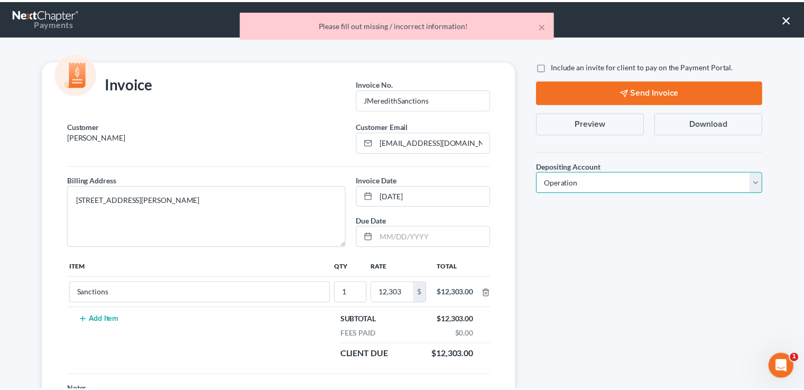
scroll to position [89, 0]
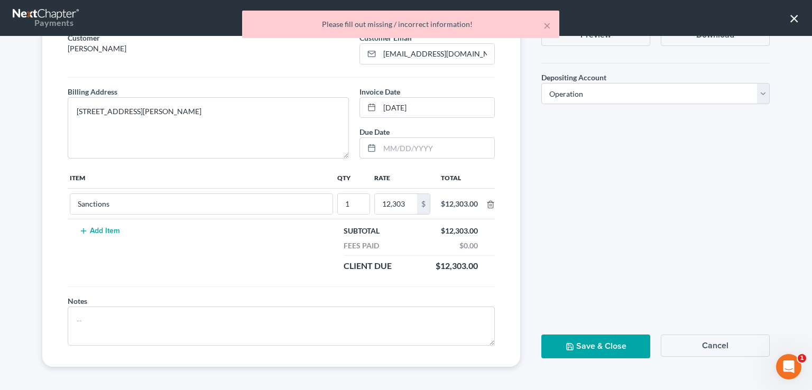
click at [590, 344] on button "Save & Close" at bounding box center [595, 347] width 109 height 24
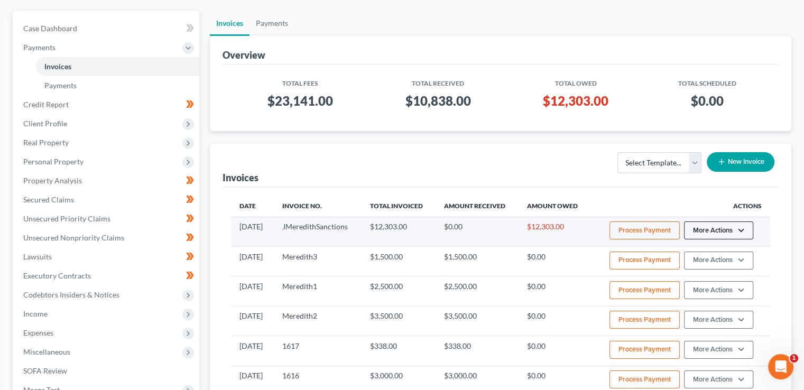
click at [715, 229] on button "More Actions" at bounding box center [718, 230] width 69 height 18
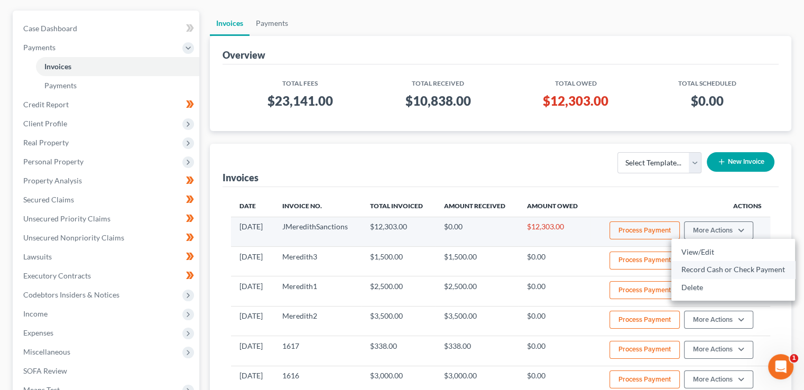
click at [717, 267] on link "Record Cash or Check Payment" at bounding box center [733, 270] width 124 height 18
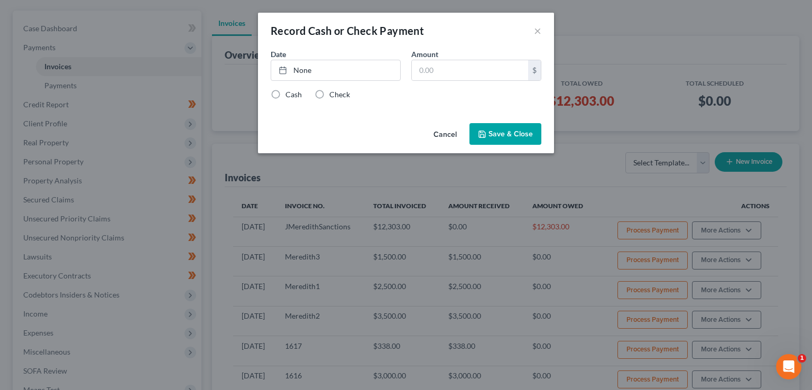
click at [329, 98] on label "Check" at bounding box center [339, 94] width 21 height 11
click at [334, 96] on input "Check" at bounding box center [337, 92] width 7 height 7
radio input "true"
click at [285, 95] on label "Cash" at bounding box center [293, 94] width 16 height 11
click at [290, 95] on input "Cash" at bounding box center [293, 92] width 7 height 7
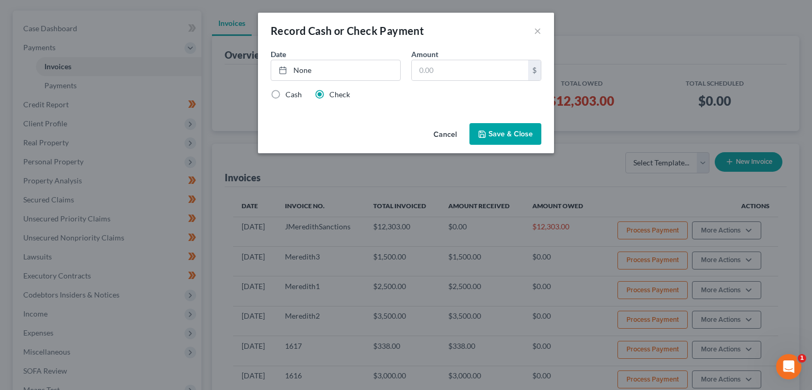
radio input "true"
radio input "false"
type input "[DATE]"
click at [300, 69] on link "None" at bounding box center [335, 70] width 129 height 20
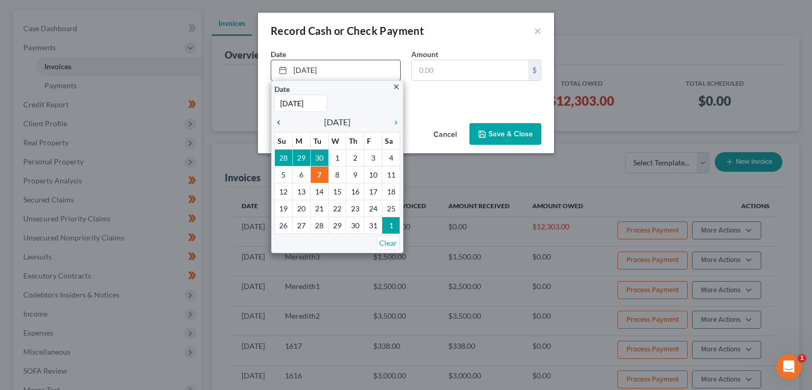
click at [282, 121] on icon "chevron_left" at bounding box center [281, 122] width 14 height 8
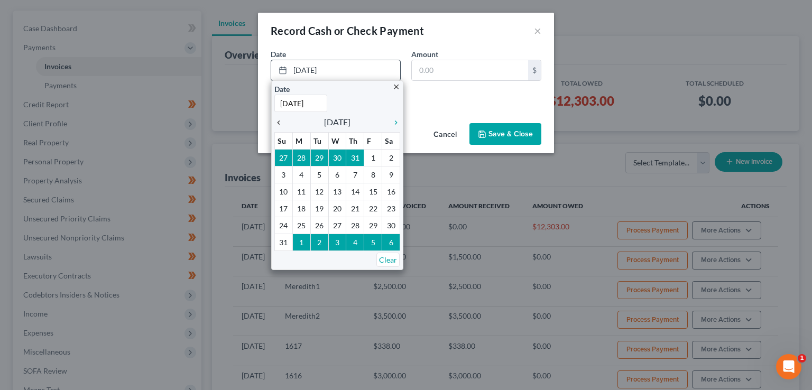
click at [282, 121] on icon "chevron_left" at bounding box center [281, 122] width 14 height 8
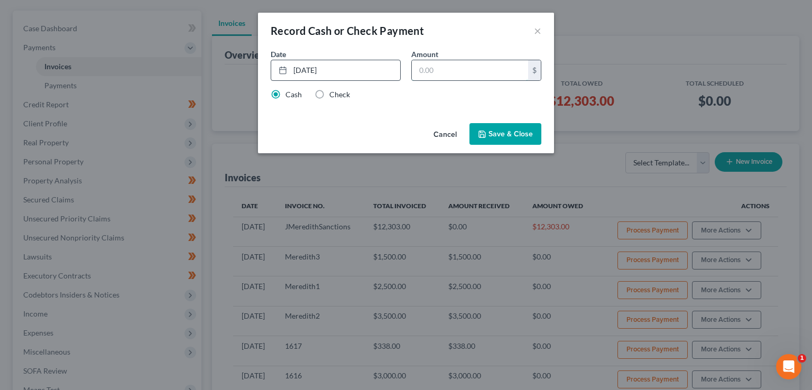
click at [450, 67] on input "text" at bounding box center [470, 70] width 116 height 20
type input "1,000"
click at [488, 142] on button "Save & Close" at bounding box center [505, 134] width 72 height 22
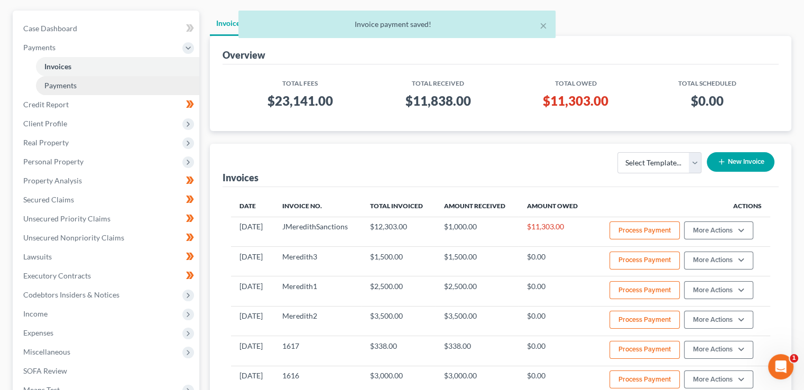
scroll to position [0, 0]
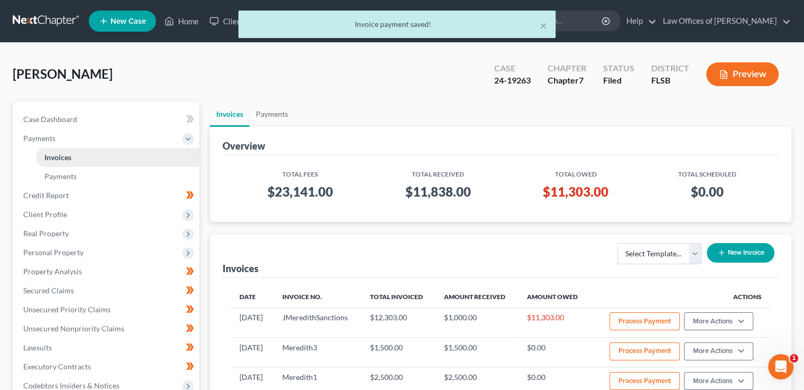
click at [69, 154] on span "Invoices" at bounding box center [57, 157] width 27 height 9
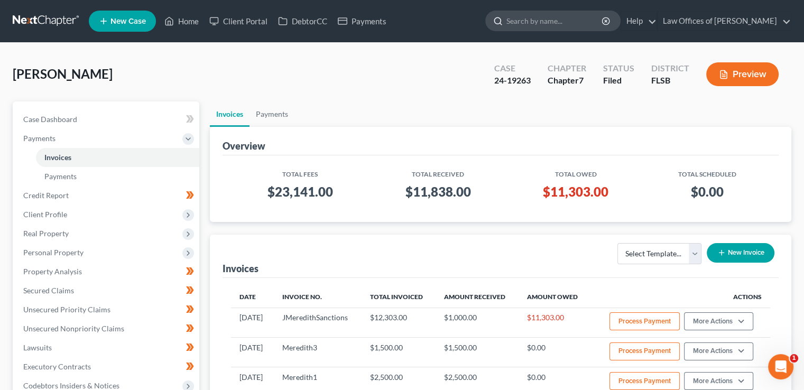
click at [545, 23] on input "search" at bounding box center [554, 21] width 97 height 20
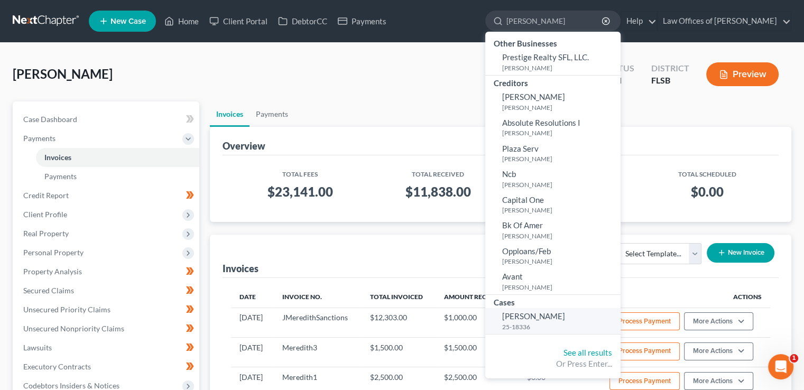
type input "[PERSON_NAME]"
click at [548, 310] on link "[PERSON_NAME] 25-18336" at bounding box center [552, 321] width 135 height 26
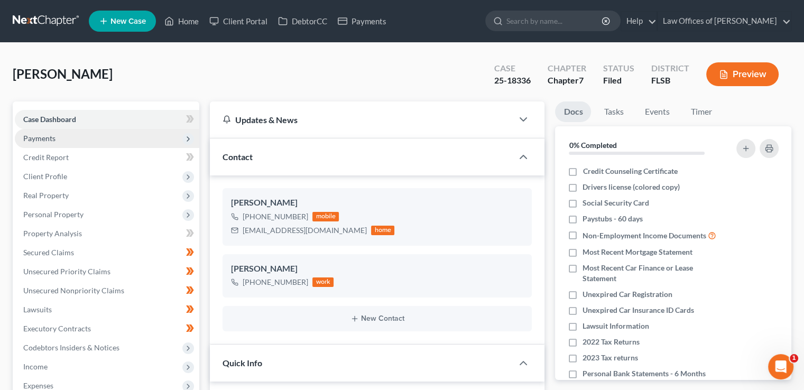
click at [43, 141] on span "Payments" at bounding box center [39, 138] width 32 height 9
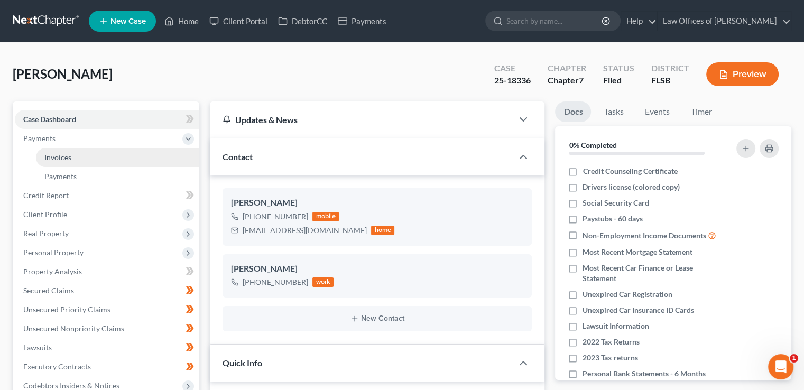
click at [40, 160] on link "Invoices" at bounding box center [117, 157] width 163 height 19
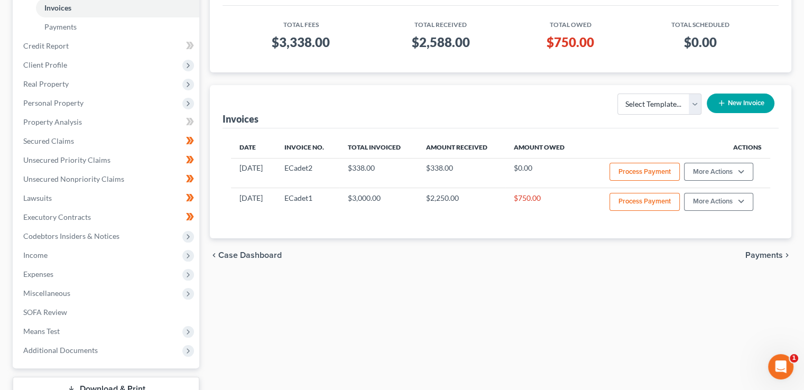
scroll to position [150, 0]
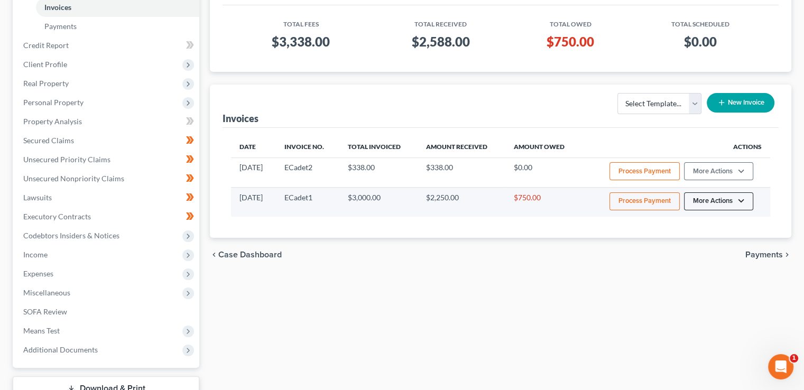
click at [723, 201] on button "More Actions" at bounding box center [718, 201] width 69 height 18
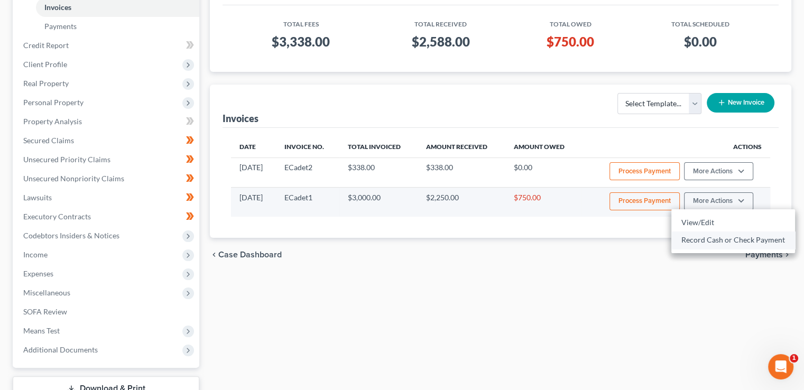
click at [708, 239] on link "Record Cash or Check Payment" at bounding box center [733, 240] width 124 height 18
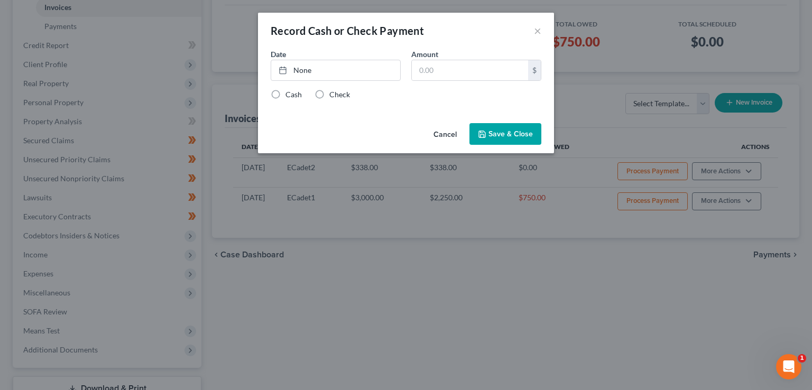
click at [287, 95] on label "Cash" at bounding box center [293, 94] width 16 height 11
click at [290, 95] on input "Cash" at bounding box center [293, 92] width 7 height 7
radio input "true"
type input "[DATE]"
click at [300, 72] on link "None" at bounding box center [335, 70] width 129 height 20
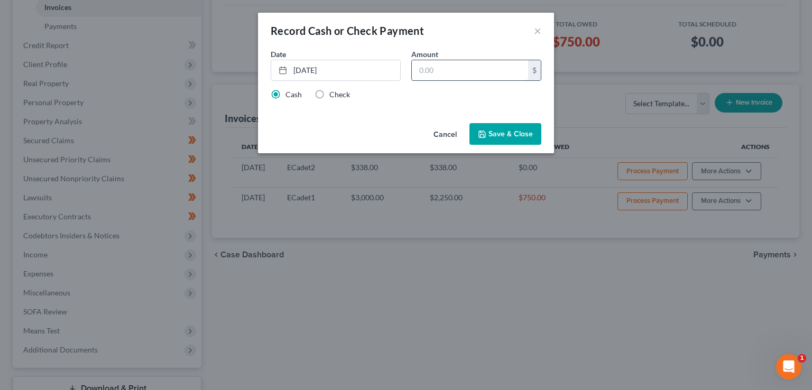
click at [438, 78] on input "text" at bounding box center [470, 70] width 116 height 20
type input "250"
click at [492, 131] on button "Save & Close" at bounding box center [505, 134] width 72 height 22
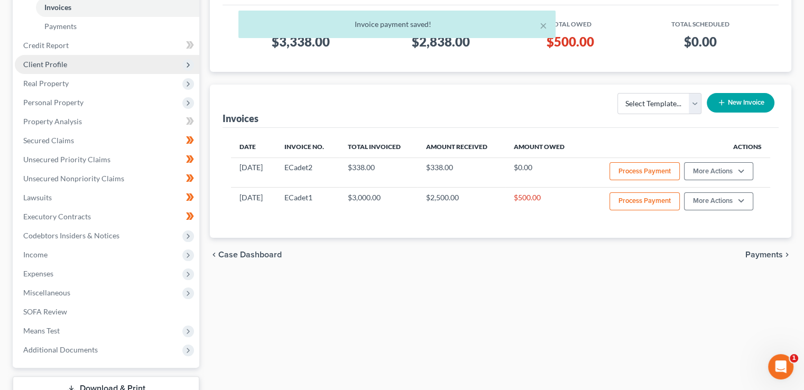
scroll to position [0, 0]
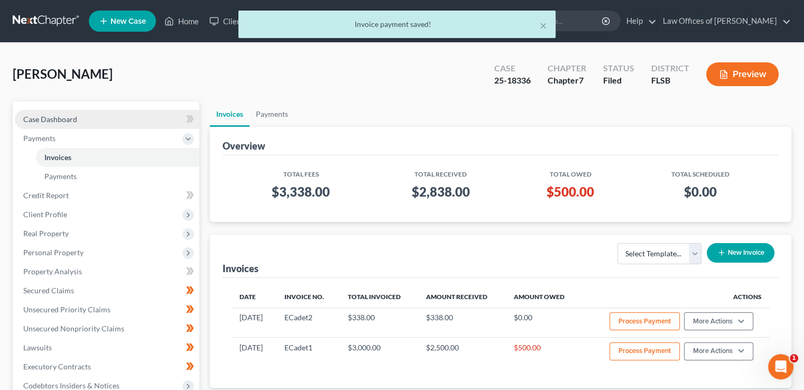
click at [59, 122] on span "Case Dashboard" at bounding box center [50, 119] width 54 height 9
